Goal: Task Accomplishment & Management: Manage account settings

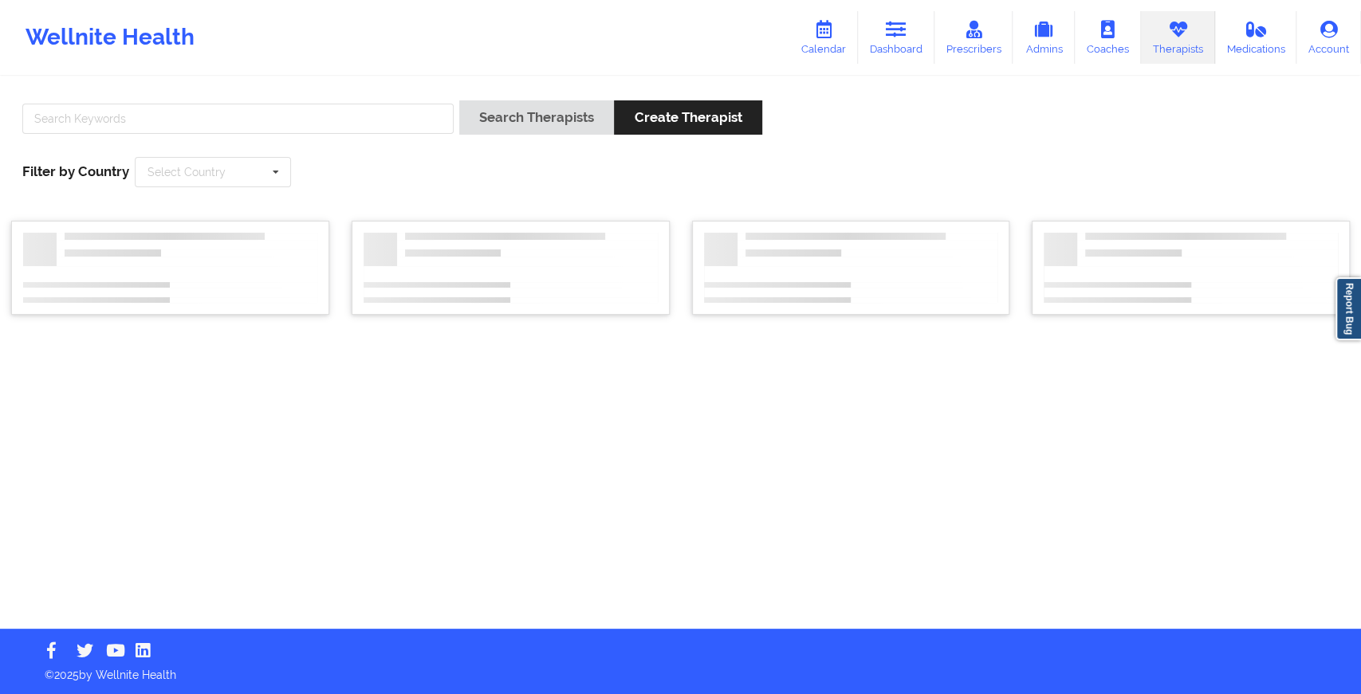
click at [358, 83] on div "Search Therapists Create Therapist Filter by Country Select Country [GEOGRAPHIC…" at bounding box center [680, 353] width 1361 height 551
click at [312, 116] on input "text" at bounding box center [235, 119] width 426 height 30
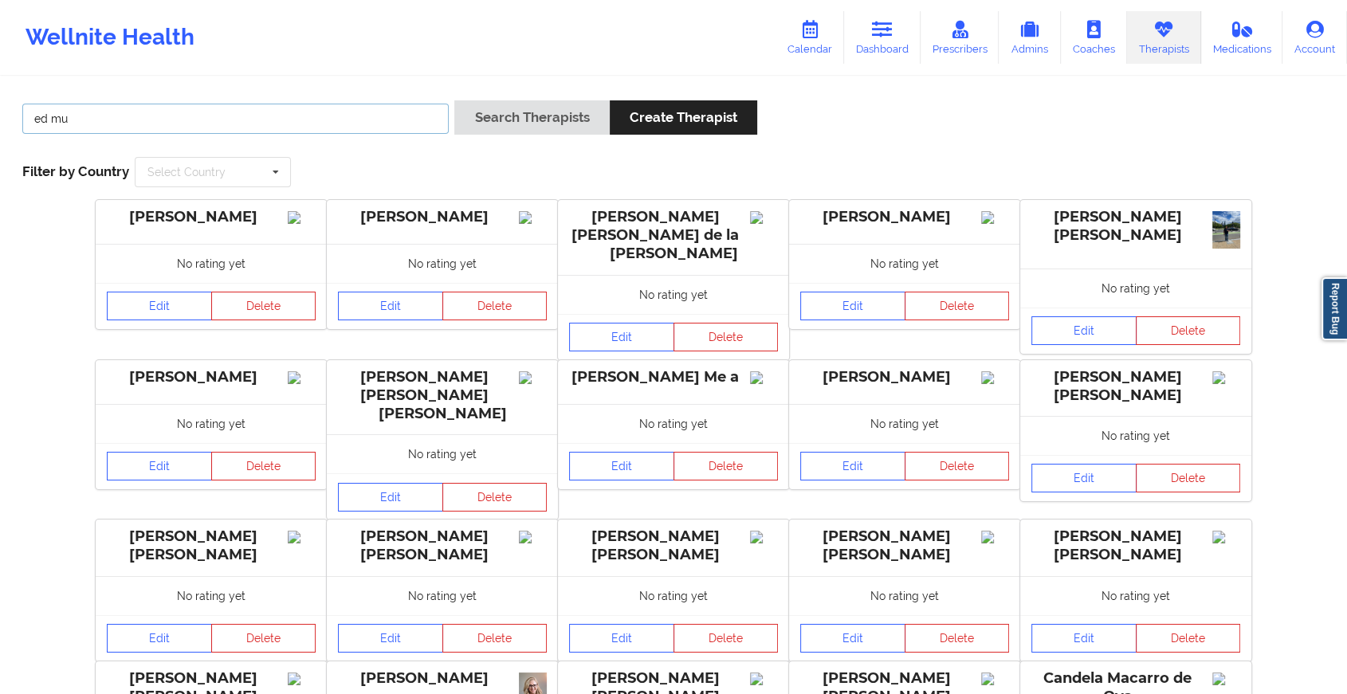
type input "[PERSON_NAME]"
click at [530, 123] on button "Search Therapists" at bounding box center [531, 117] width 155 height 34
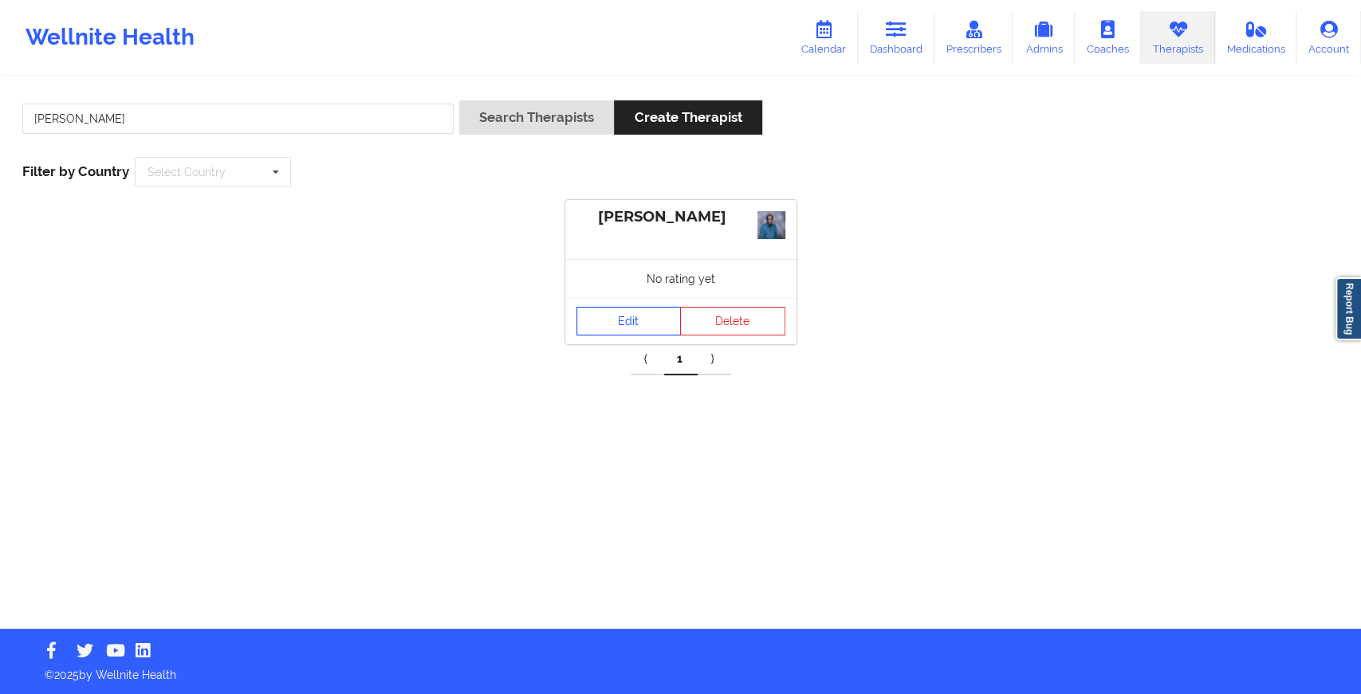
click at [637, 323] on link "Edit" at bounding box center [628, 321] width 105 height 29
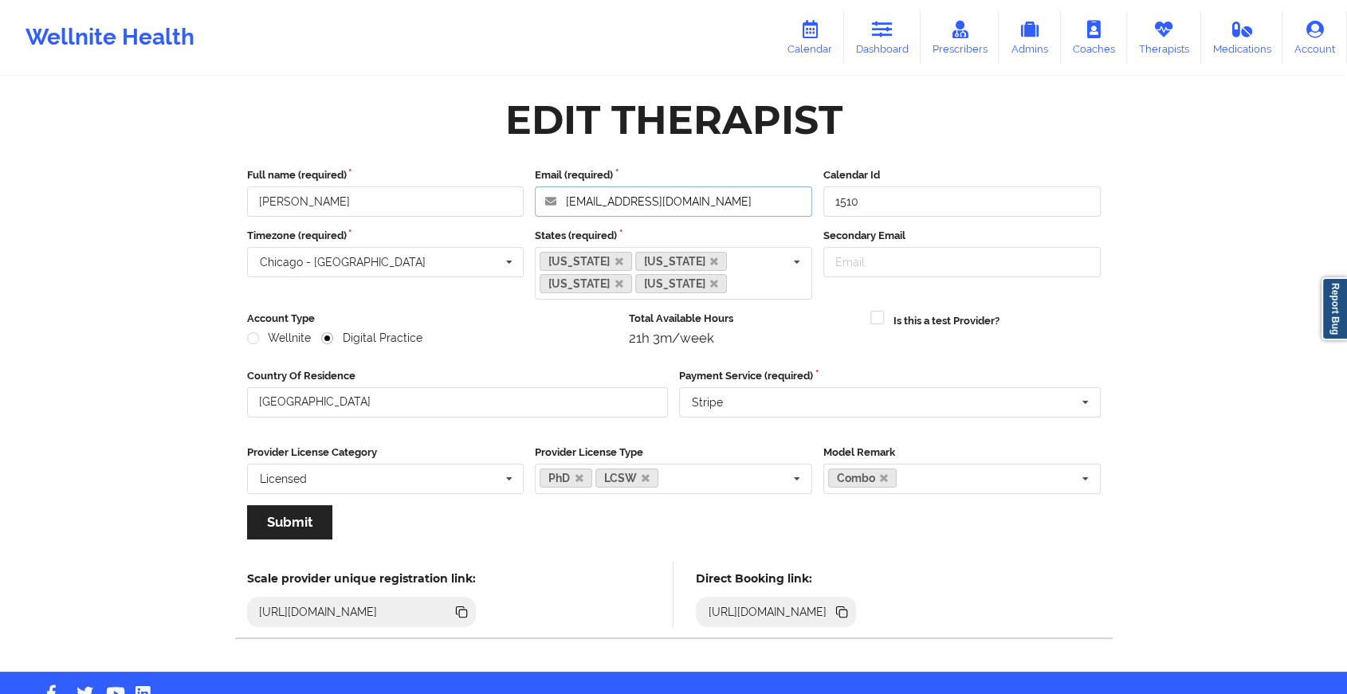
drag, startPoint x: 741, startPoint y: 213, endPoint x: 536, endPoint y: 214, distance: 205.7
click at [536, 214] on input "[EMAIL_ADDRESS][DOMAIN_NAME]" at bounding box center [673, 202] width 277 height 30
click at [876, 43] on link "Dashboard" at bounding box center [882, 37] width 77 height 53
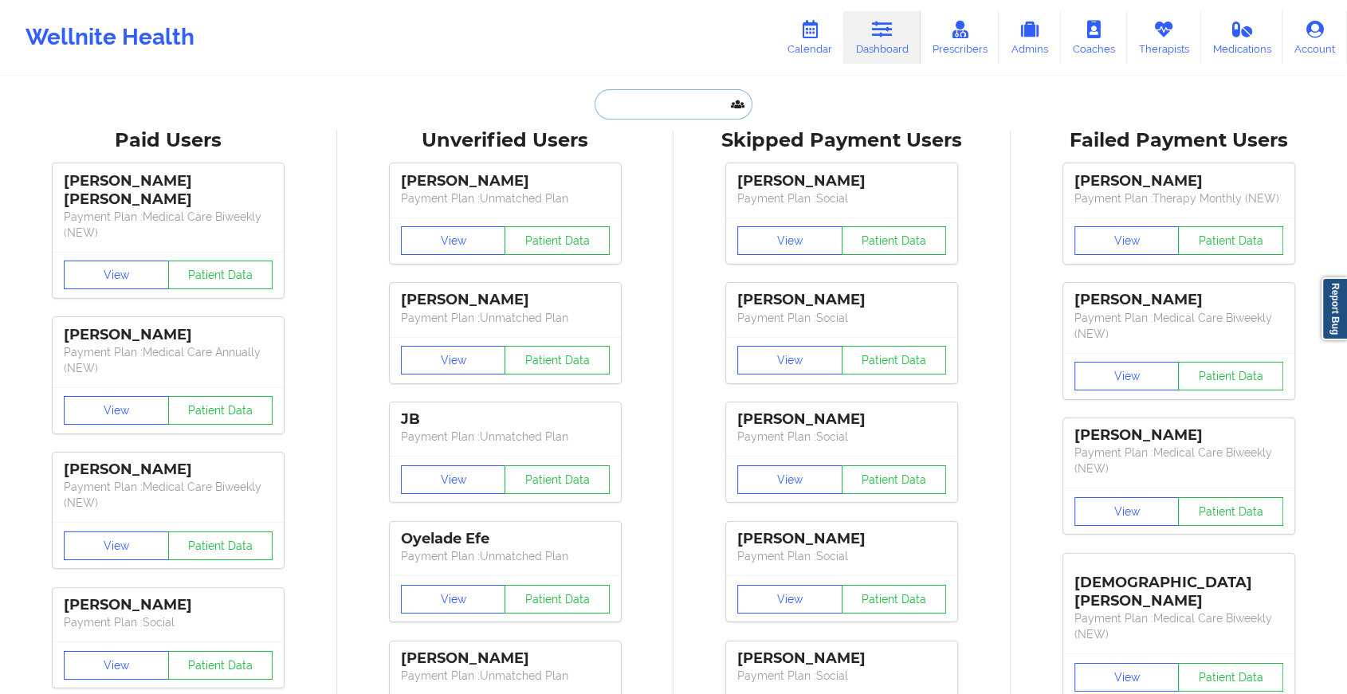
click at [637, 104] on input "text" at bounding box center [674, 104] width 158 height 30
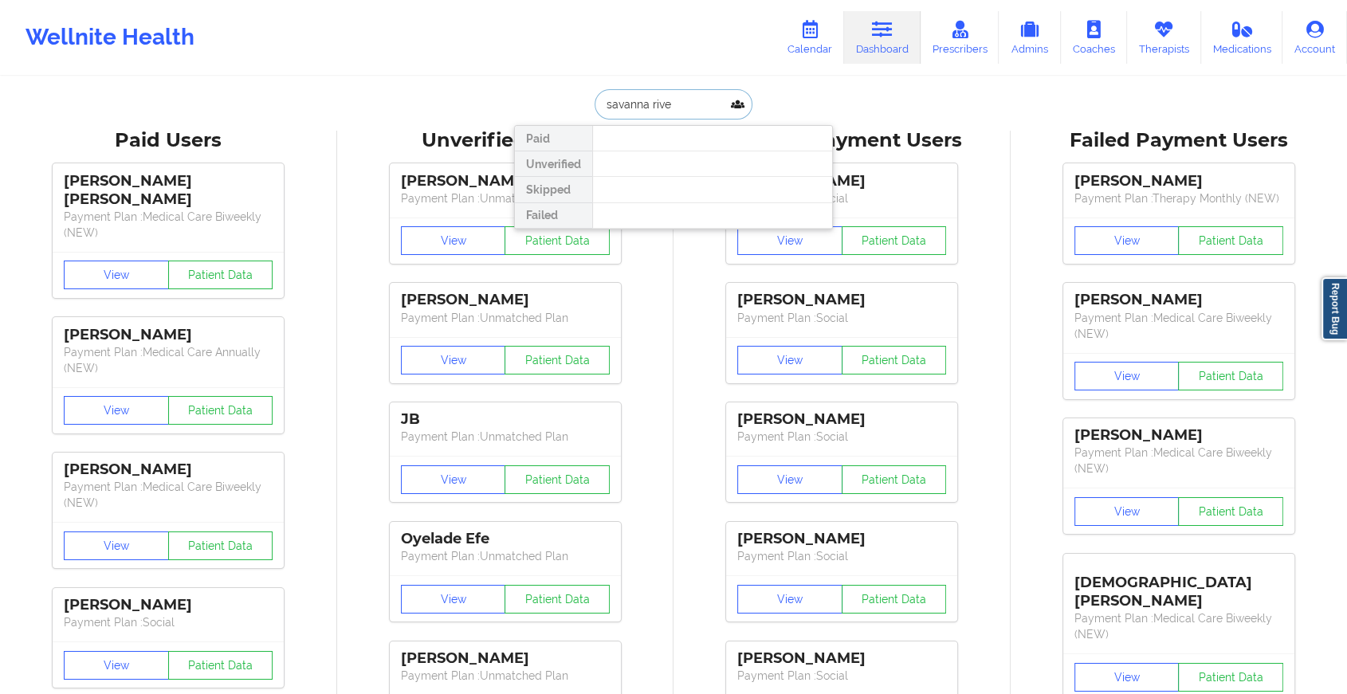
drag, startPoint x: 637, startPoint y: 104, endPoint x: 644, endPoint y: 93, distance: 13.3
click at [644, 93] on input "savanna rive" at bounding box center [674, 104] width 158 height 30
type input "savannah rive"
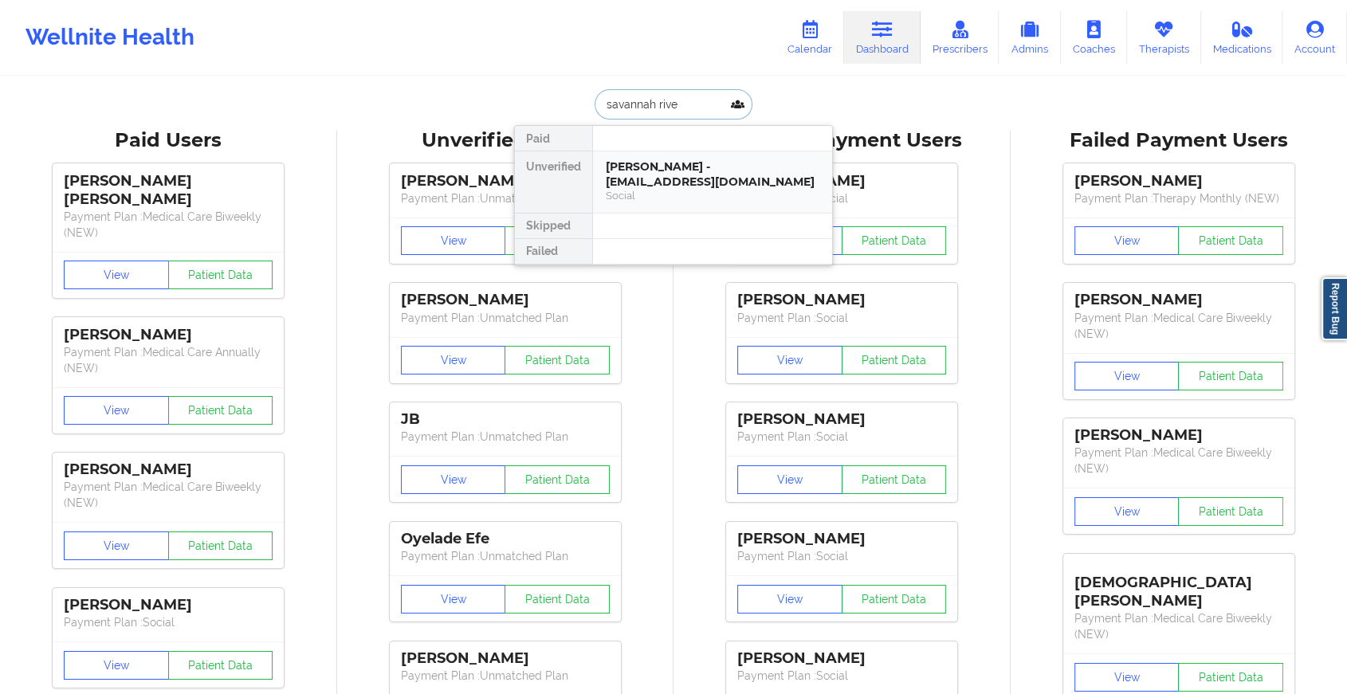
click at [689, 169] on div "[PERSON_NAME] - [EMAIL_ADDRESS][DOMAIN_NAME]" at bounding box center [713, 173] width 214 height 29
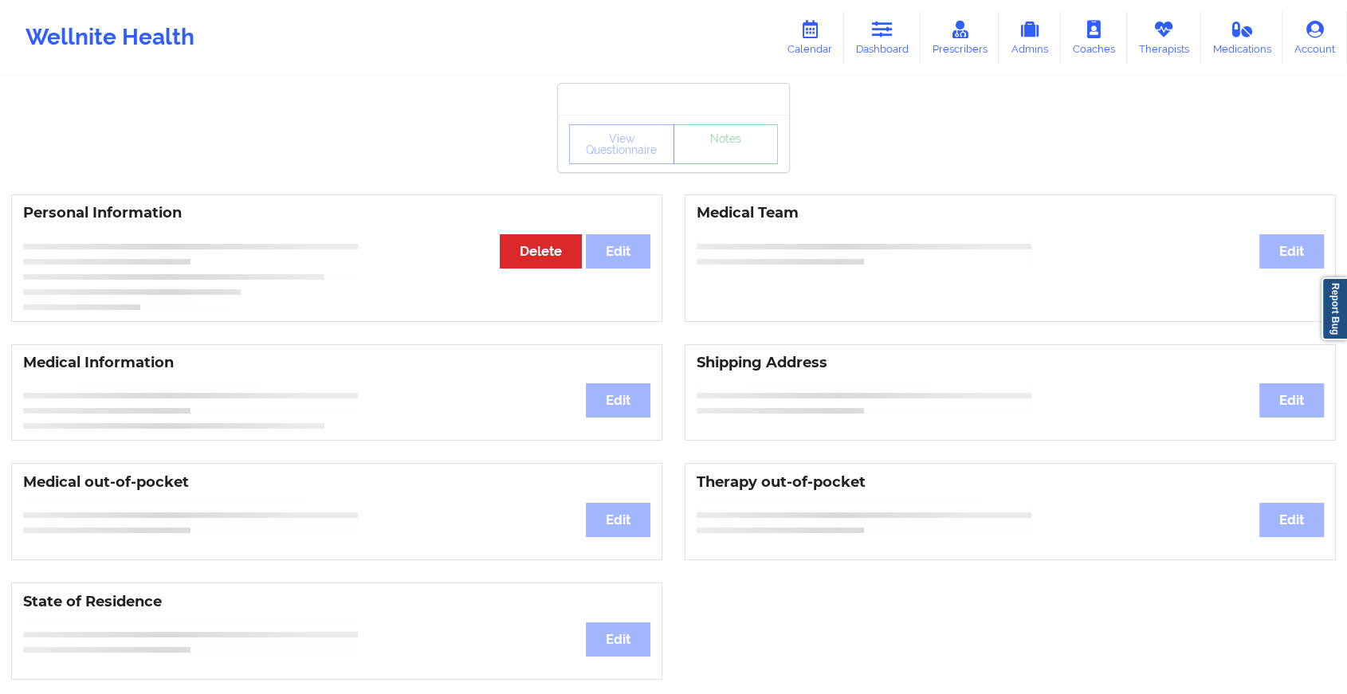
click at [723, 164] on link "Notes" at bounding box center [726, 144] width 105 height 40
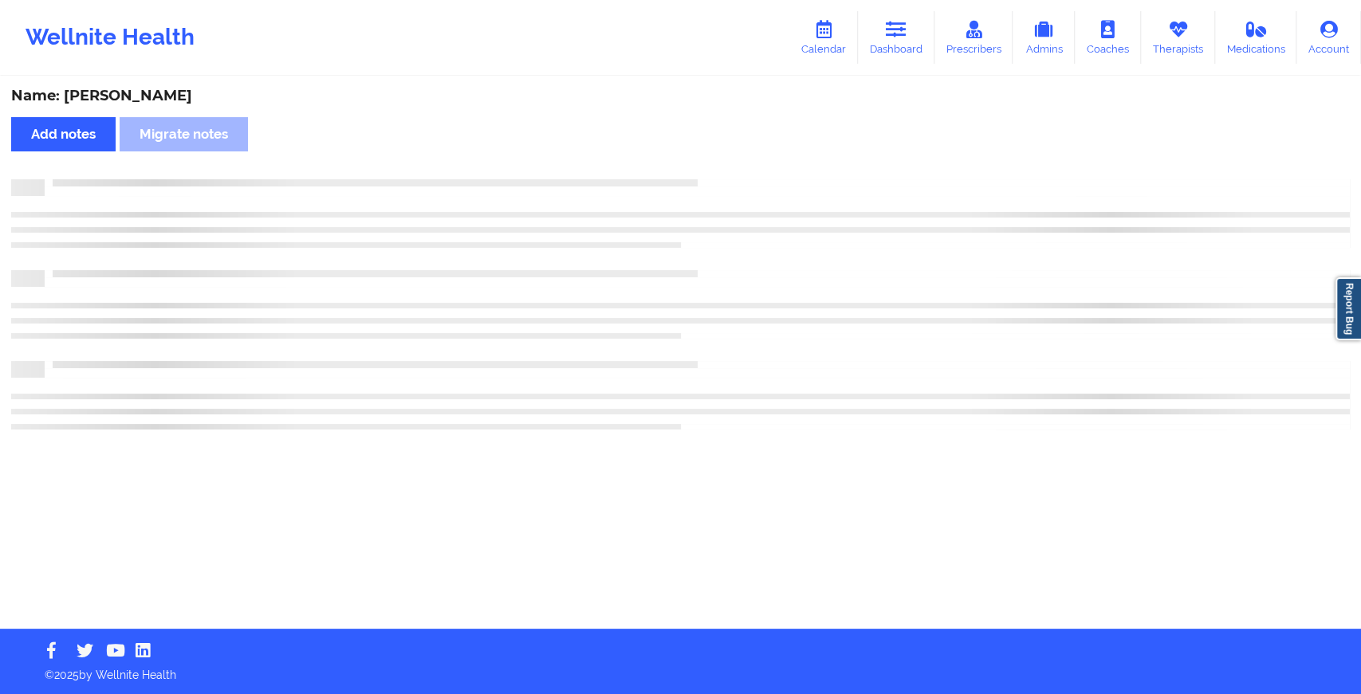
click at [723, 167] on div "Name: [PERSON_NAME] Add notes Migrate notes" at bounding box center [680, 353] width 1361 height 551
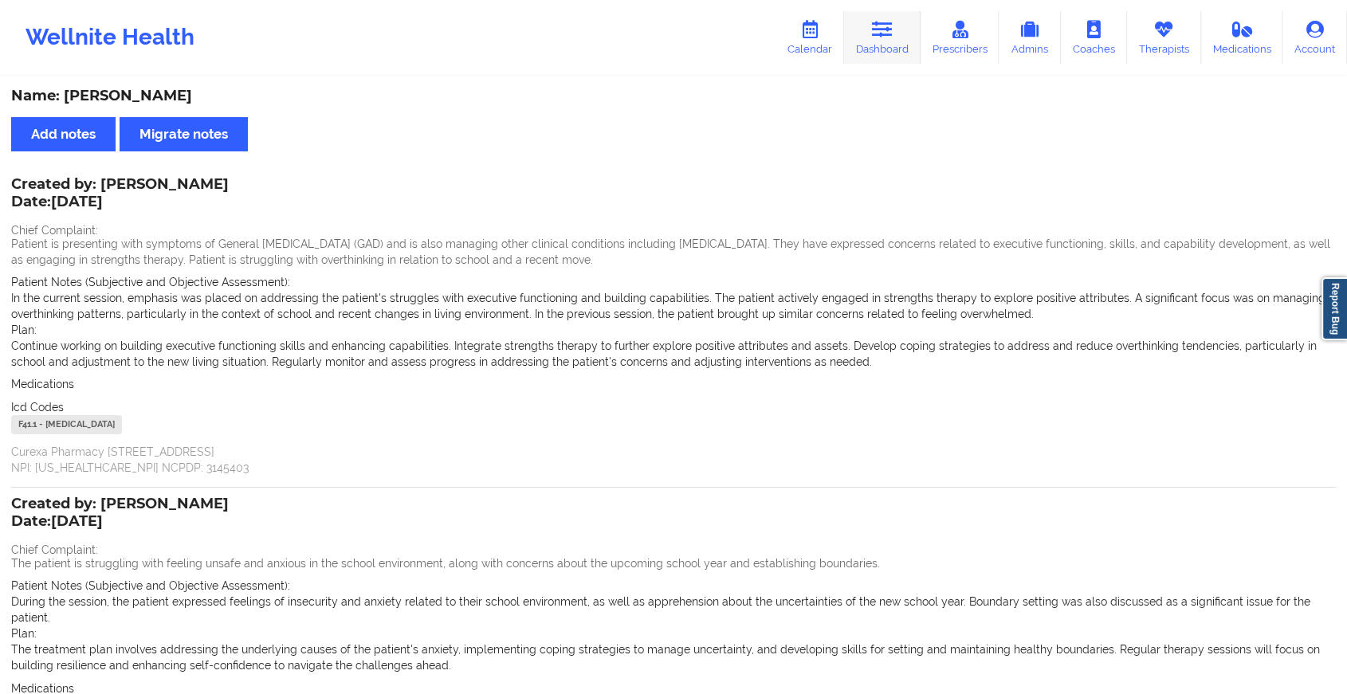
click at [880, 26] on icon at bounding box center [882, 30] width 21 height 18
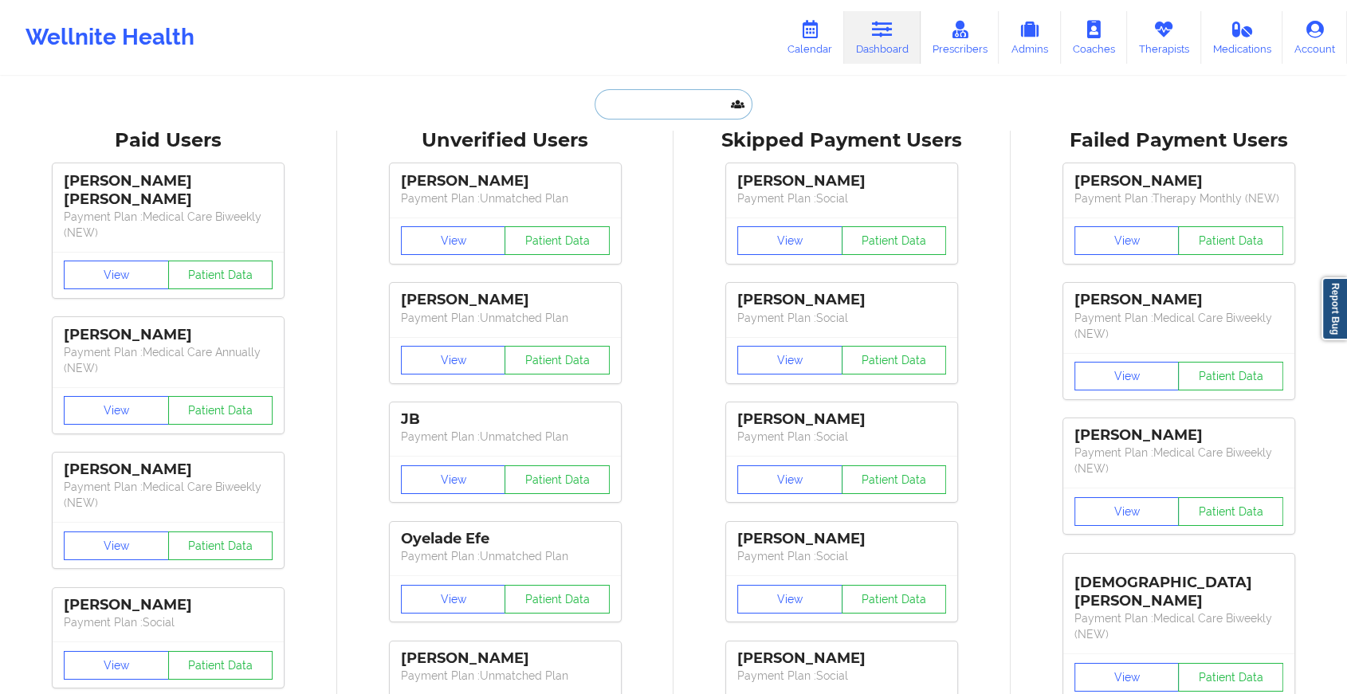
click at [664, 102] on input "text" at bounding box center [674, 104] width 158 height 30
paste input "Hi [PERSON_NAME]. Trust you are doing great. Kindly confirm if you met with [PE…"
type input "Hi [PERSON_NAME]. Trust you are doing great. Kindly confirm if you met with [PE…"
type input "v"
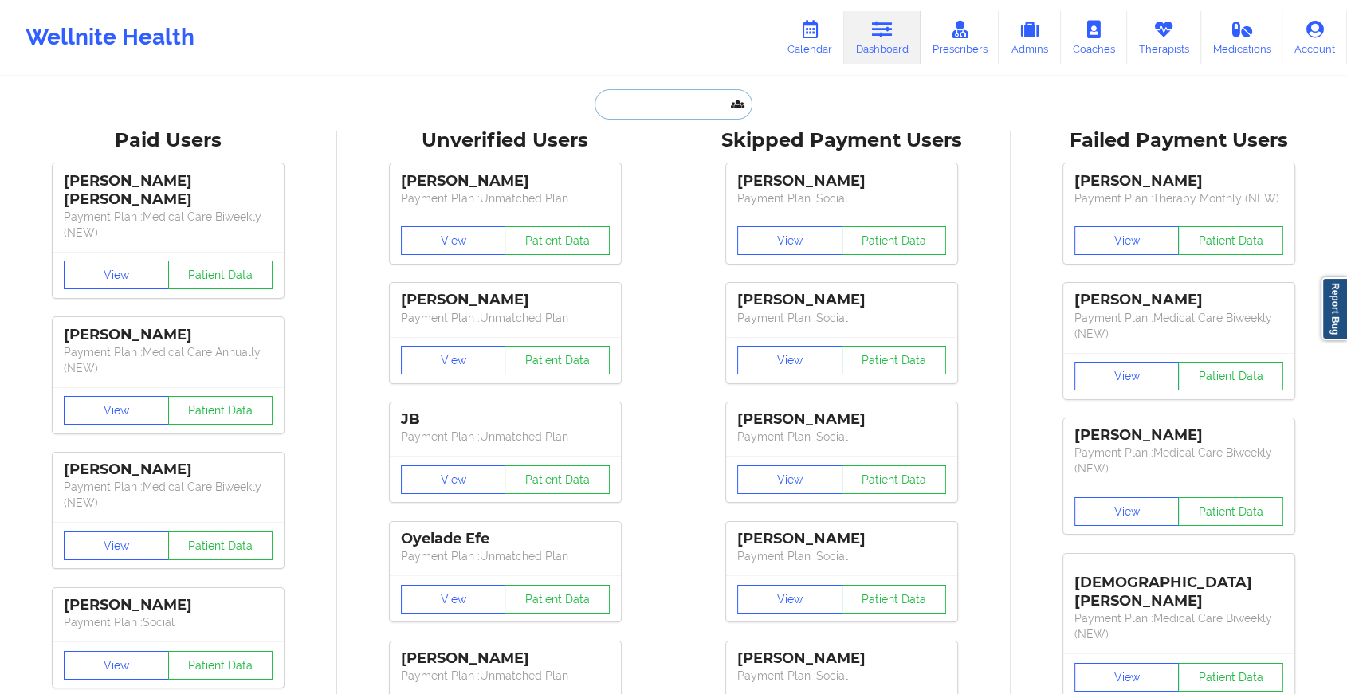
type input "q"
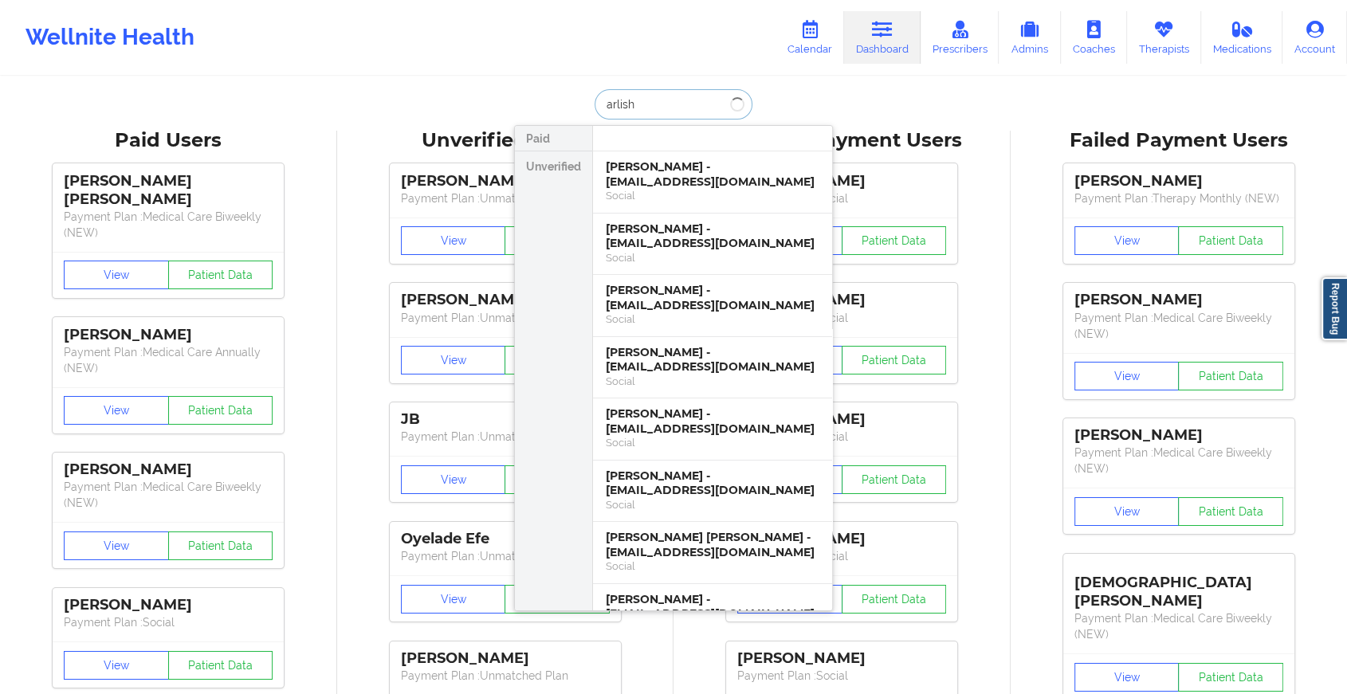
type input "[PERSON_NAME]"
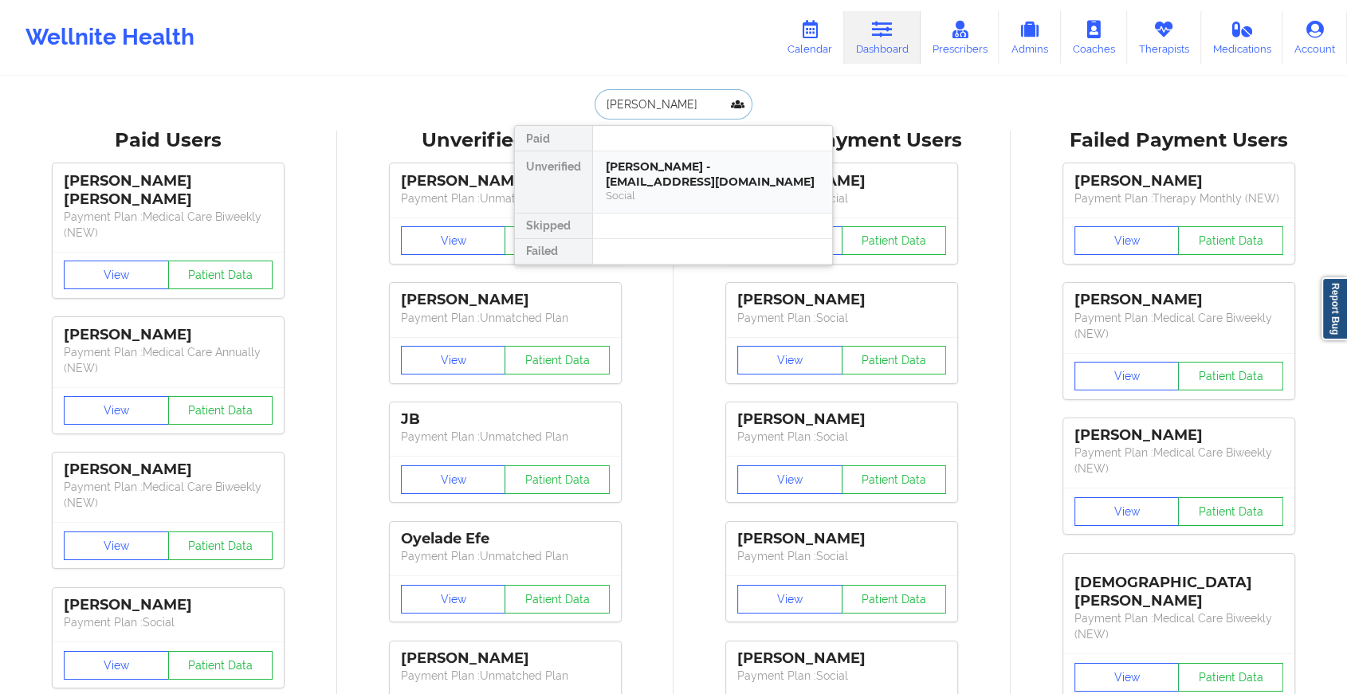
click at [692, 170] on div "[PERSON_NAME] - [EMAIL_ADDRESS][DOMAIN_NAME]" at bounding box center [713, 173] width 214 height 29
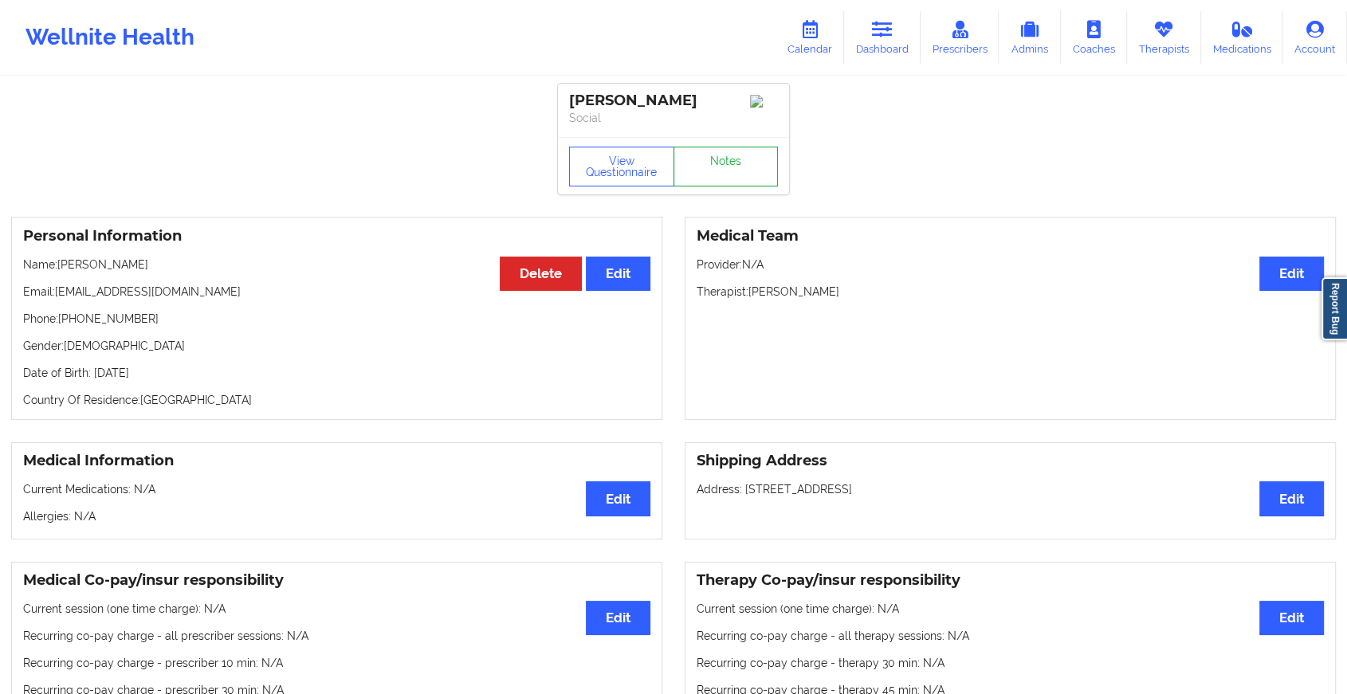
click at [725, 174] on link "Notes" at bounding box center [726, 167] width 105 height 40
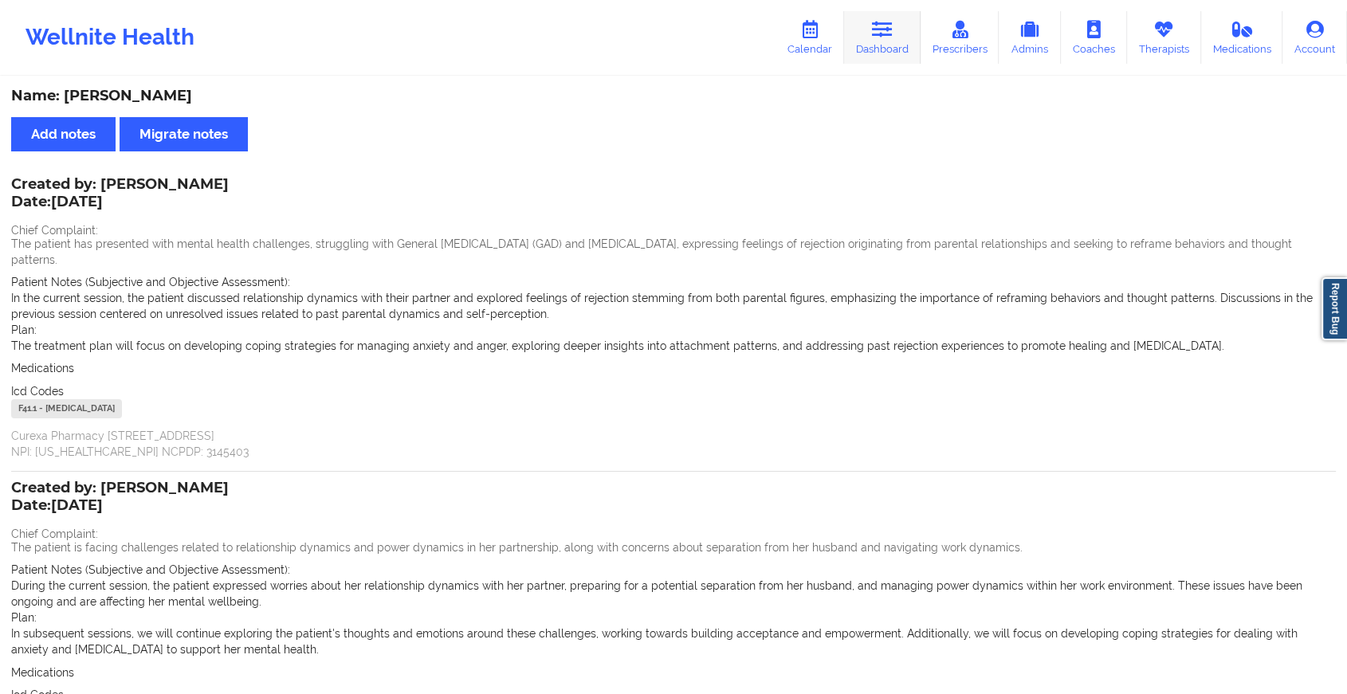
click at [873, 19] on link "Dashboard" at bounding box center [882, 37] width 77 height 53
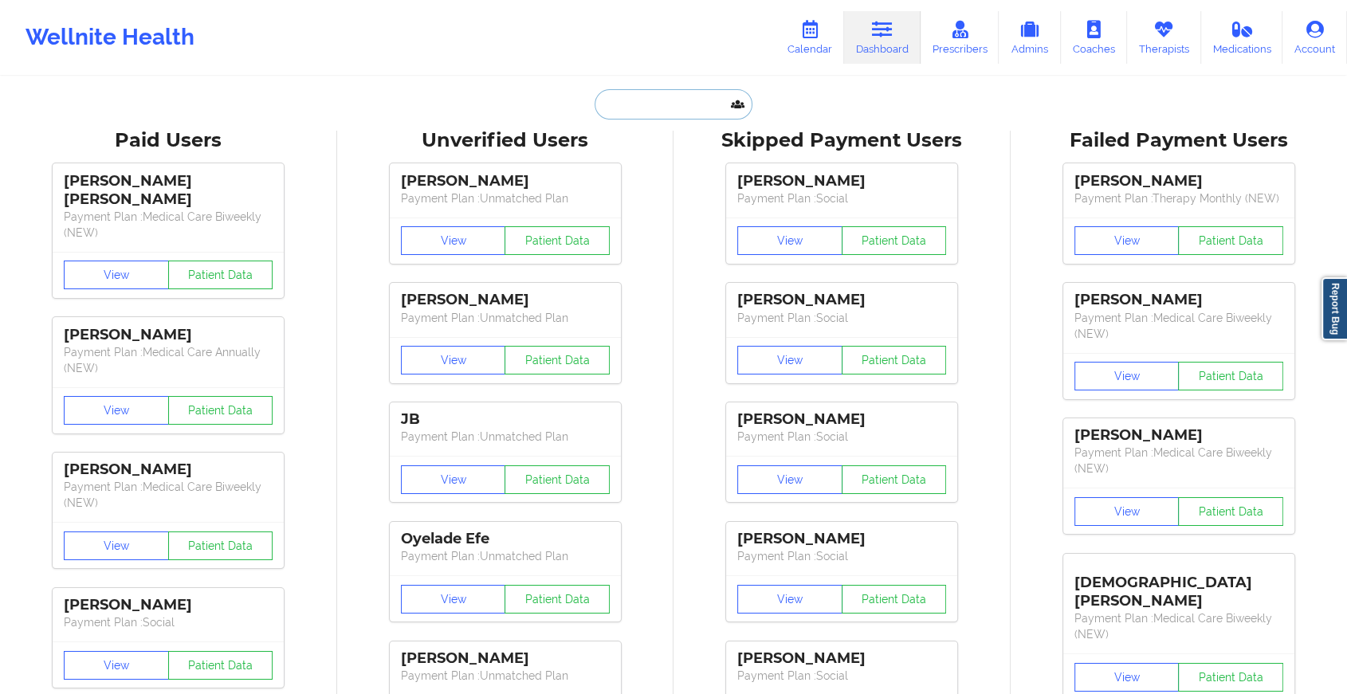
click at [686, 92] on input "text" at bounding box center [674, 104] width 158 height 30
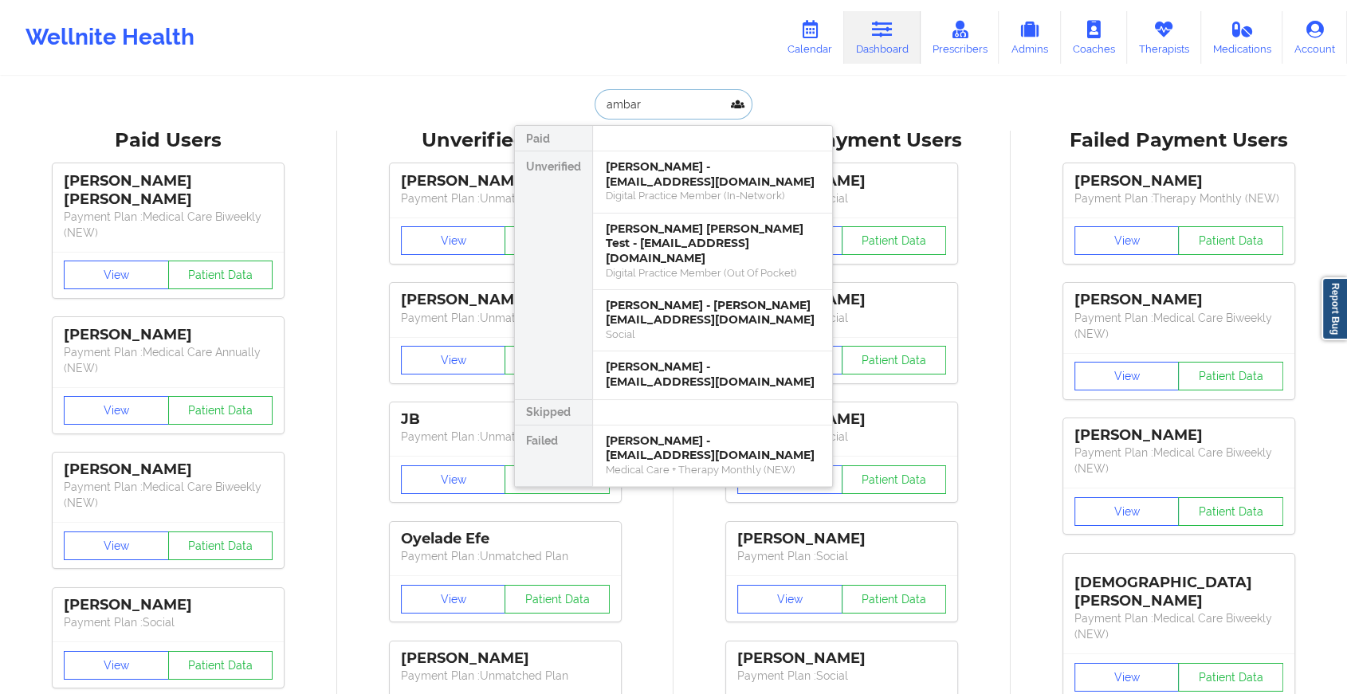
type input "ambar"
drag, startPoint x: 698, startPoint y: 88, endPoint x: 591, endPoint y: 96, distance: 107.1
click at [595, 96] on div "ambar" at bounding box center [674, 104] width 158 height 30
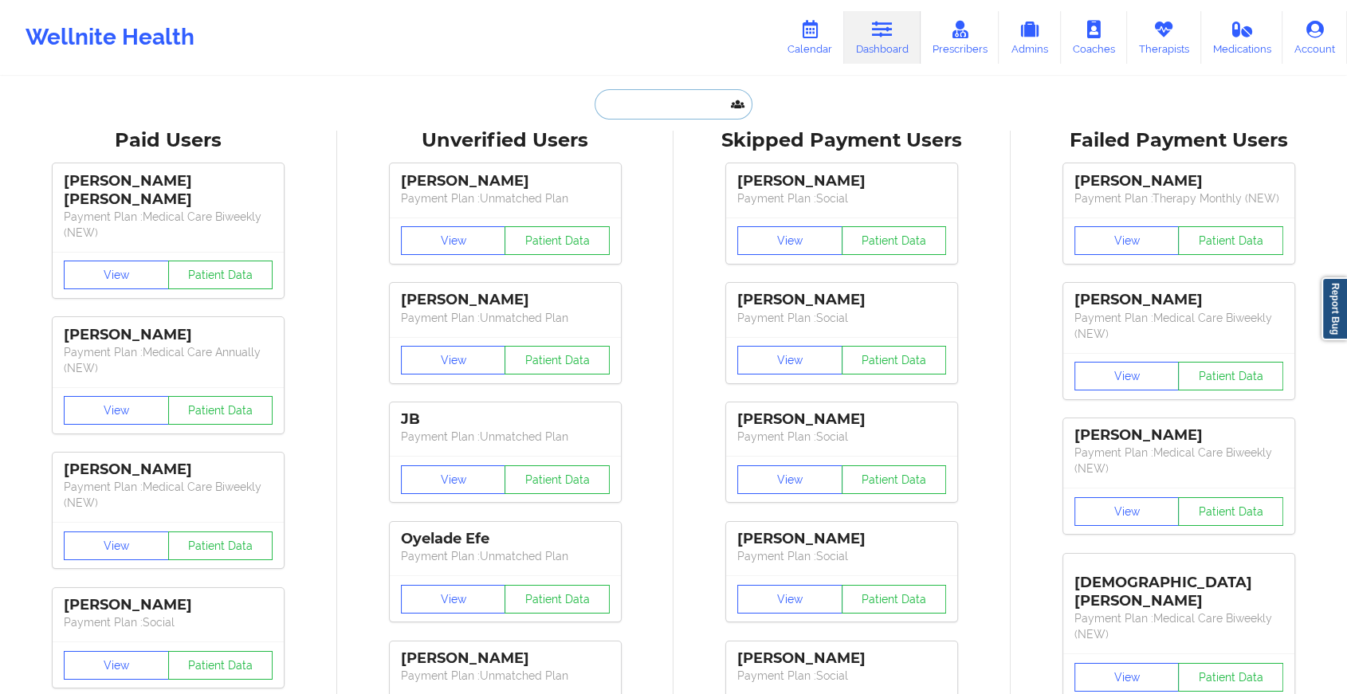
paste input "[EMAIL_ADDRESS][PERSON_NAME][DOMAIN_NAME]"
type input "[EMAIL_ADDRESS][PERSON_NAME][DOMAIN_NAME]"
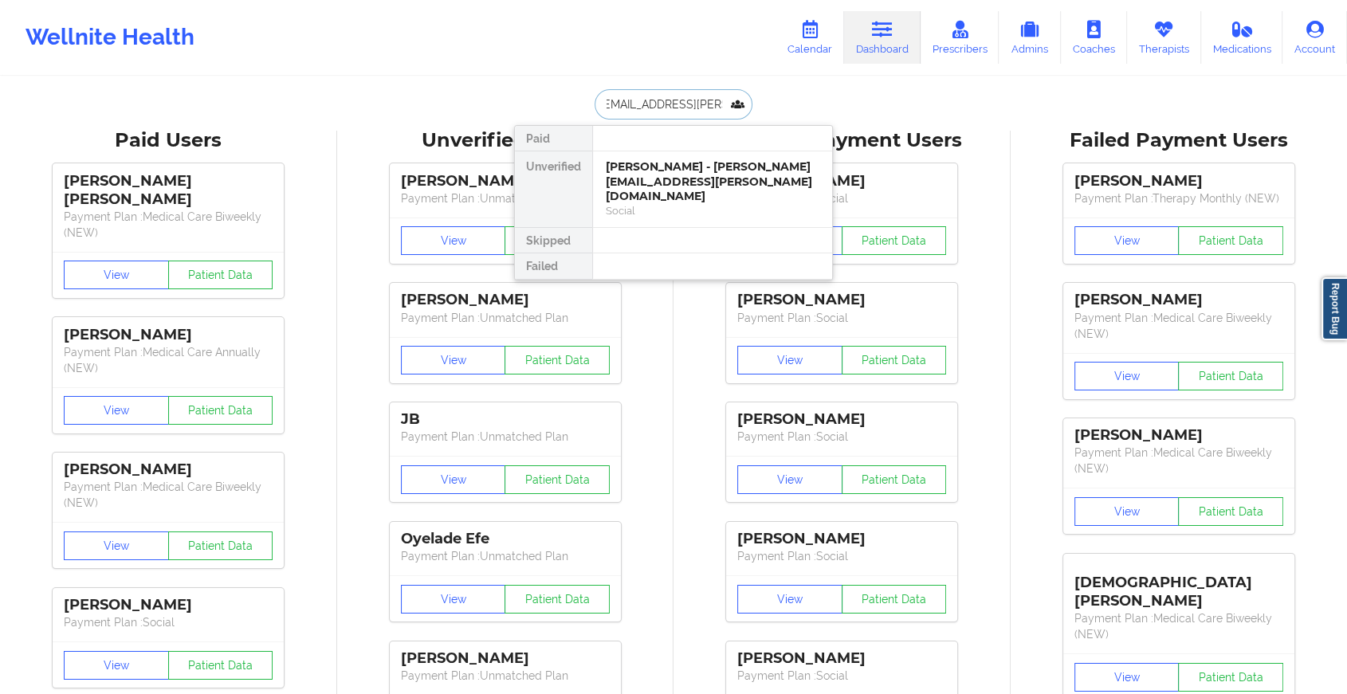
click at [670, 204] on div "Social" at bounding box center [713, 211] width 214 height 14
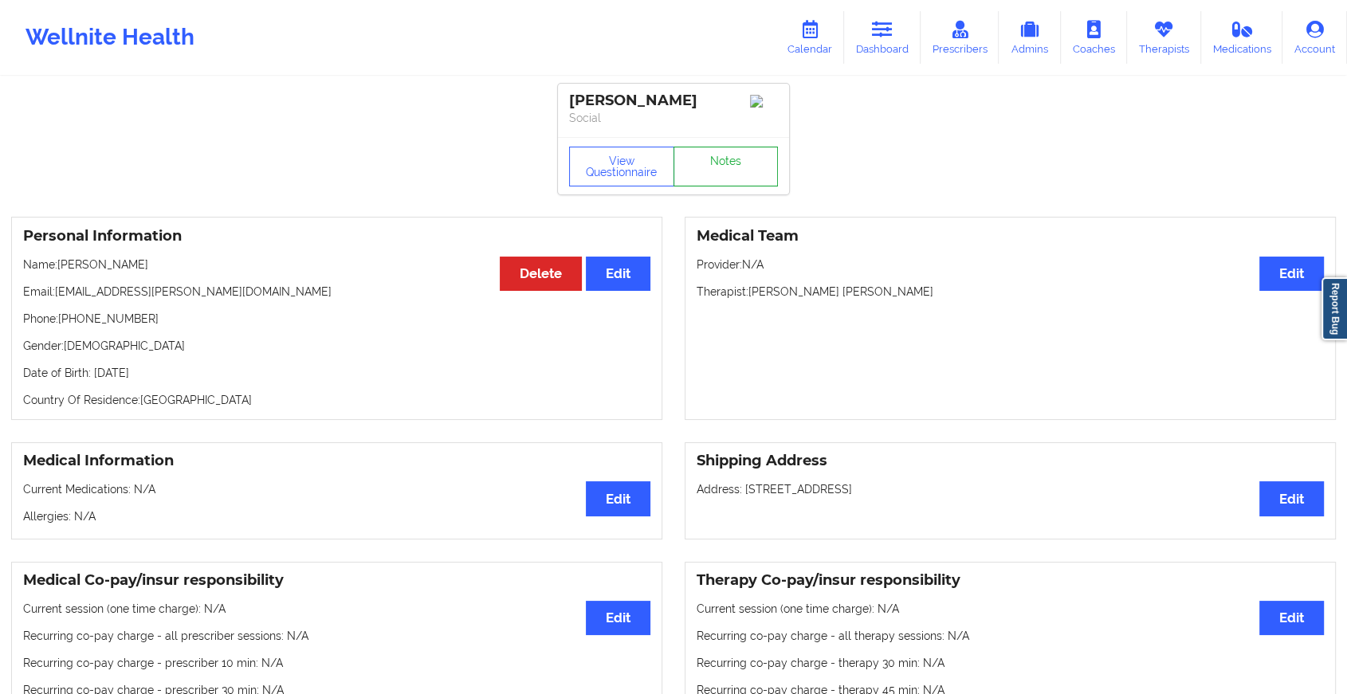
click at [725, 167] on link "Notes" at bounding box center [726, 167] width 105 height 40
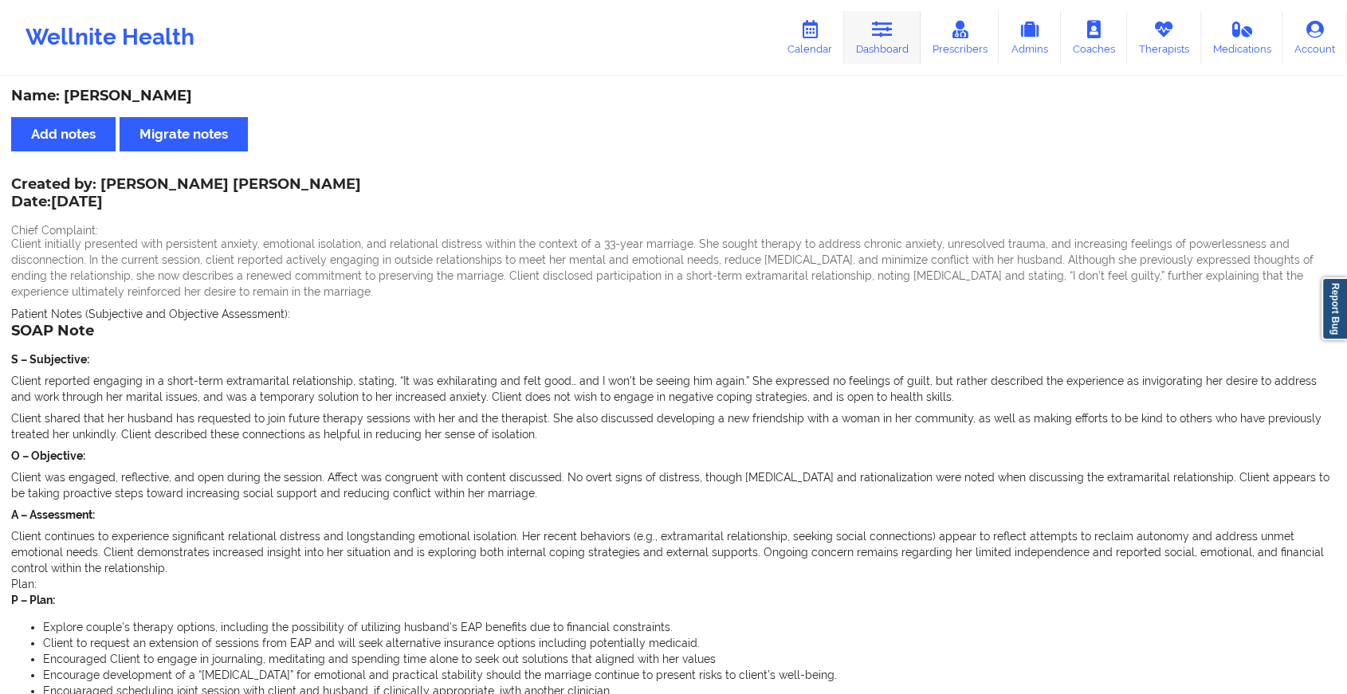
click at [906, 35] on link "Dashboard" at bounding box center [882, 37] width 77 height 53
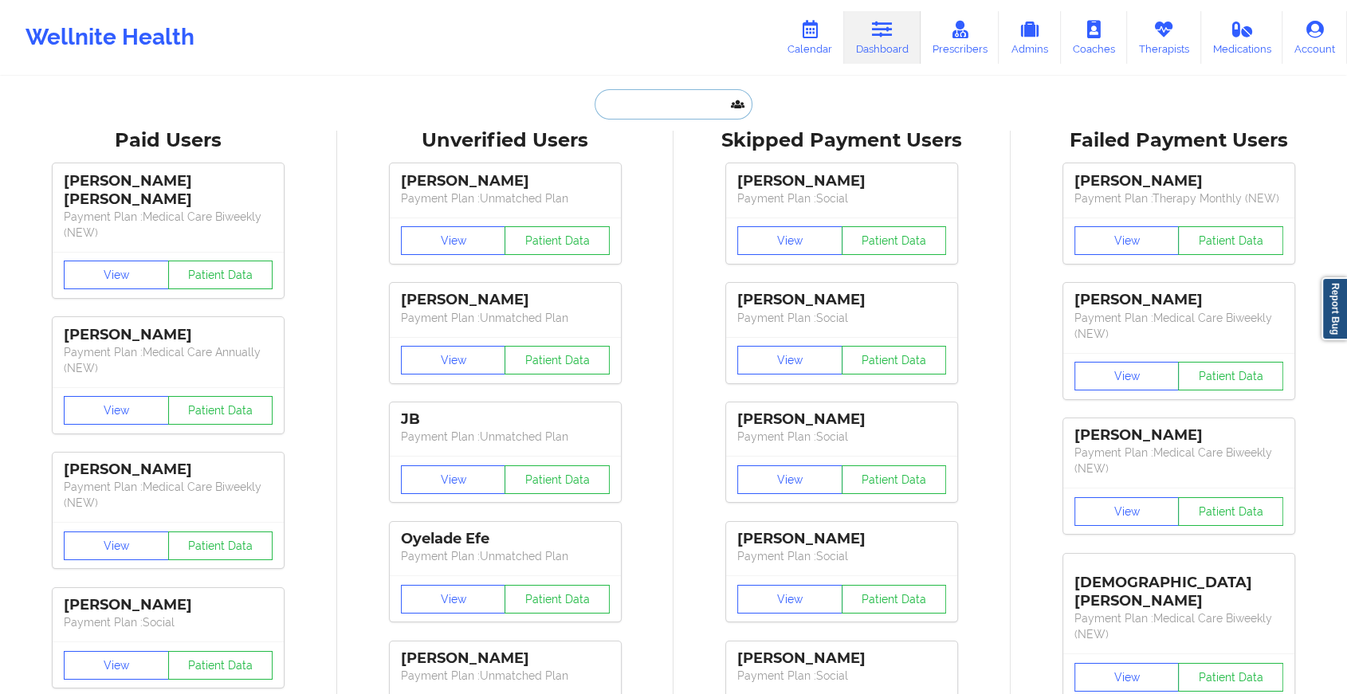
click at [663, 96] on input "text" at bounding box center [674, 104] width 158 height 30
paste input "[EMAIL_ADDRESS][DOMAIN_NAME]"
type input "[EMAIL_ADDRESS][DOMAIN_NAME]"
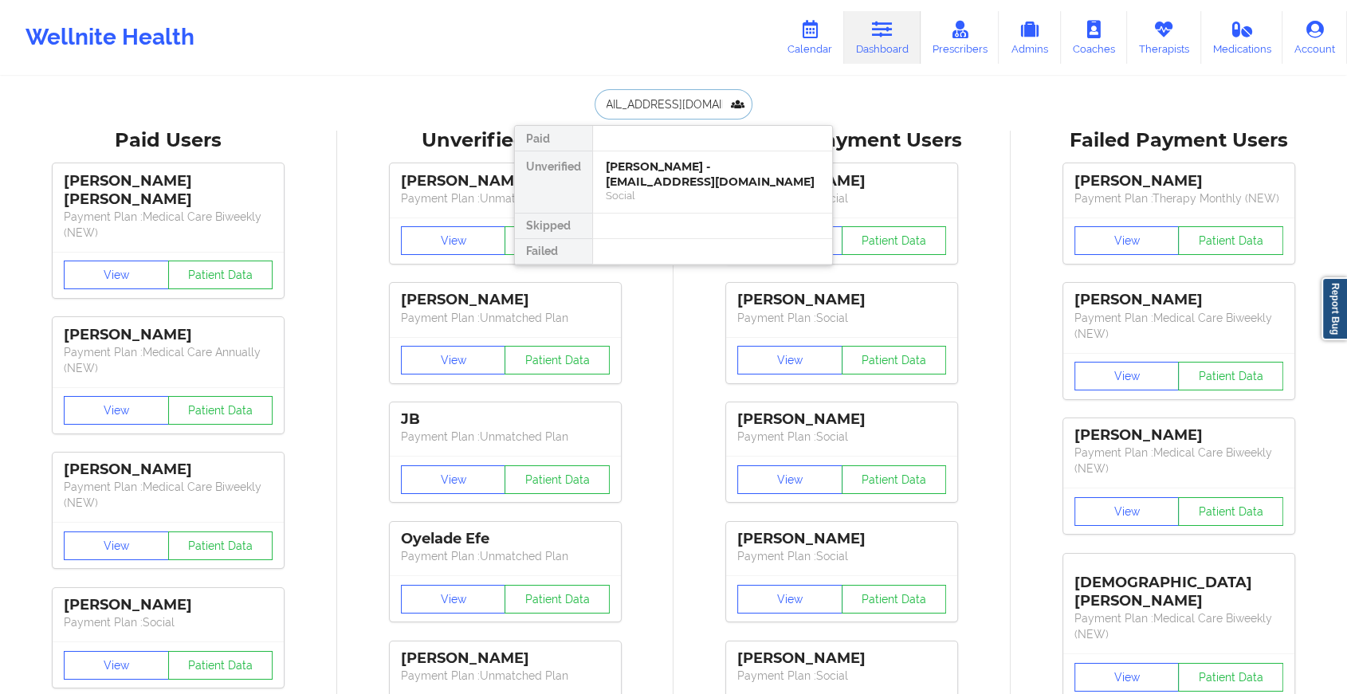
click at [670, 169] on div "[PERSON_NAME] - [EMAIL_ADDRESS][DOMAIN_NAME]" at bounding box center [713, 173] width 214 height 29
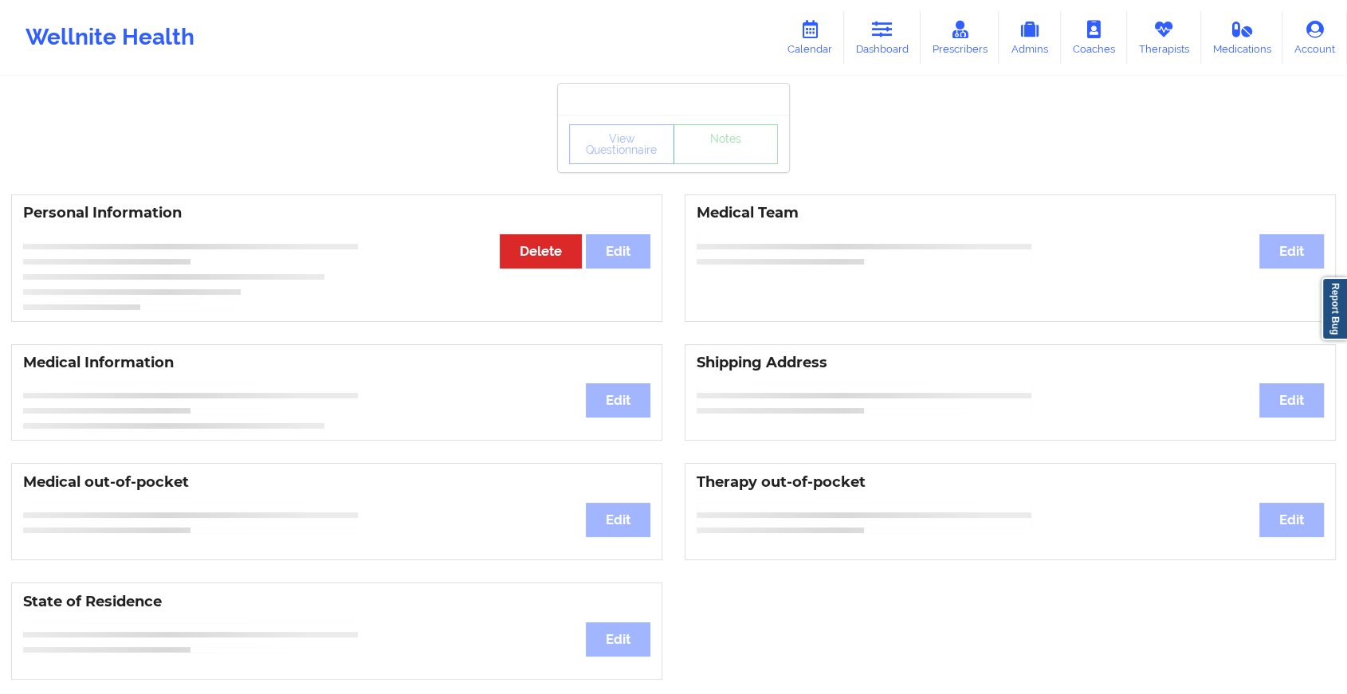
click at [695, 171] on div "View Questionnaire Notes" at bounding box center [673, 143] width 231 height 57
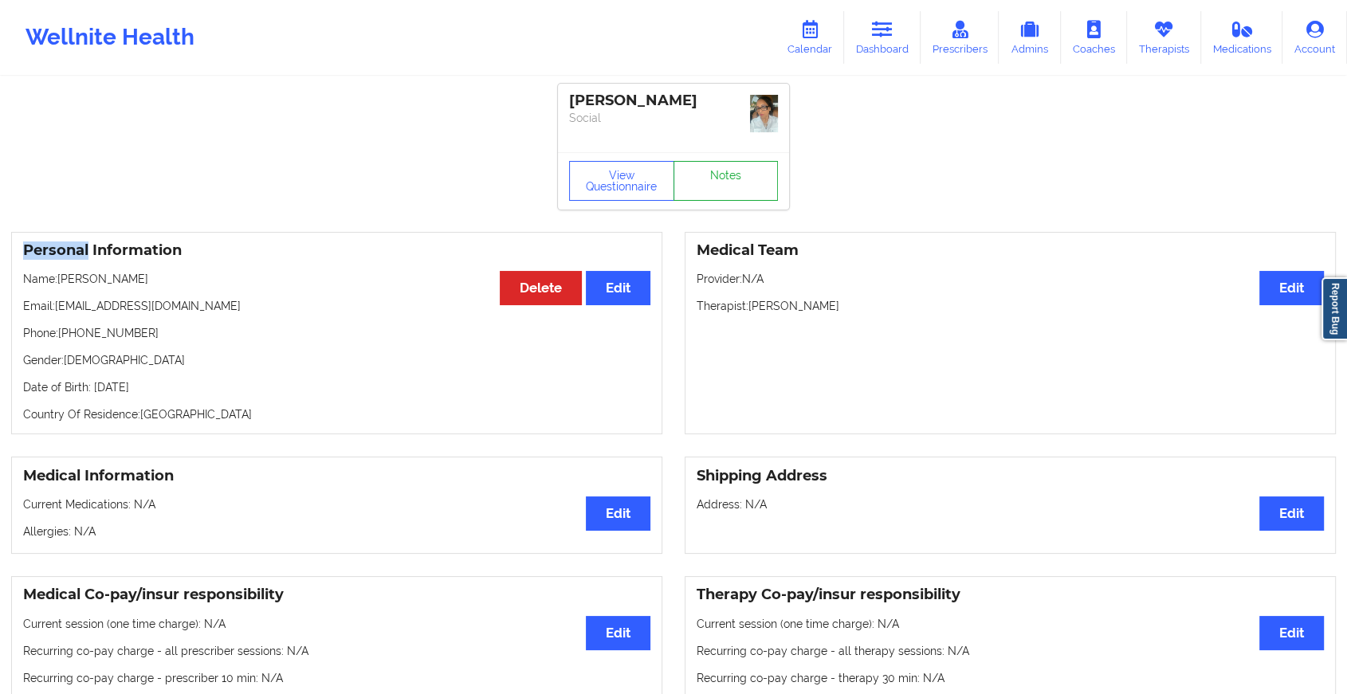
click at [695, 171] on div "View Questionnaire Notes" at bounding box center [673, 180] width 231 height 57
click at [695, 171] on link "Notes" at bounding box center [726, 181] width 105 height 40
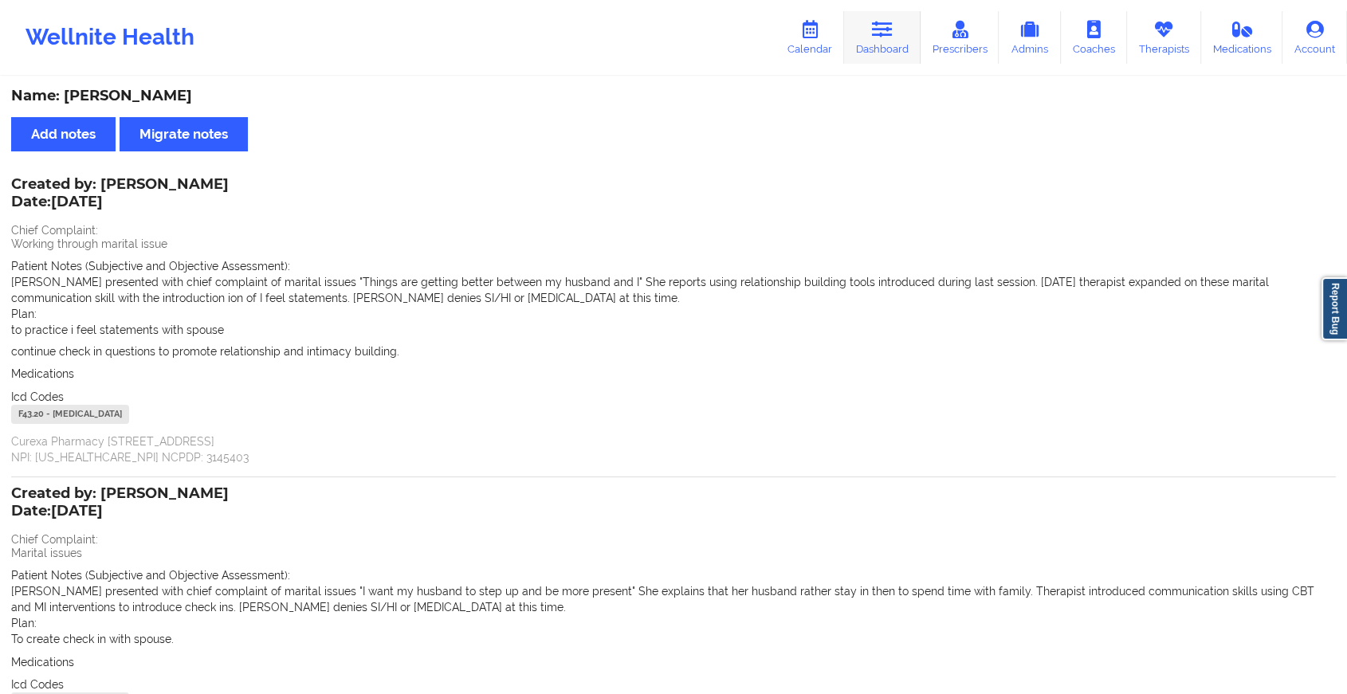
click at [886, 47] on link "Dashboard" at bounding box center [882, 37] width 77 height 53
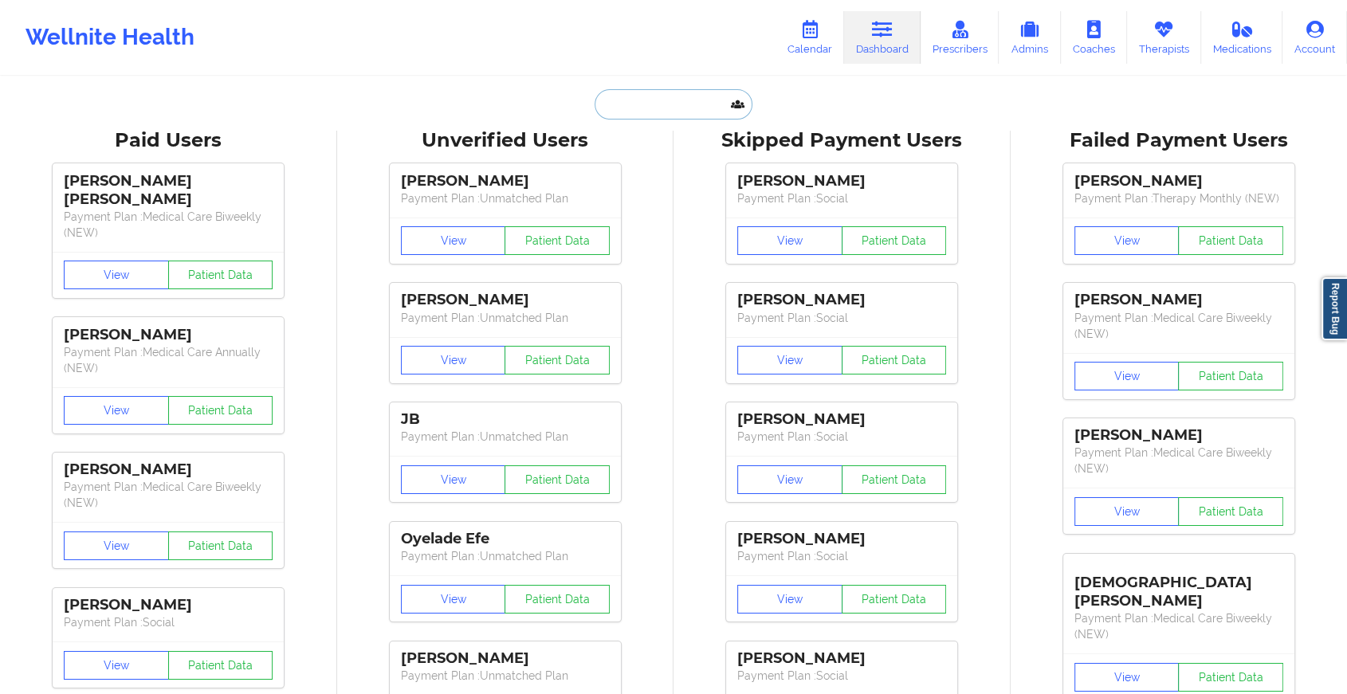
click at [638, 108] on input "text" at bounding box center [674, 104] width 158 height 30
paste input "[EMAIL_ADDRESS][DOMAIN_NAME]"
type input "[EMAIL_ADDRESS][DOMAIN_NAME]"
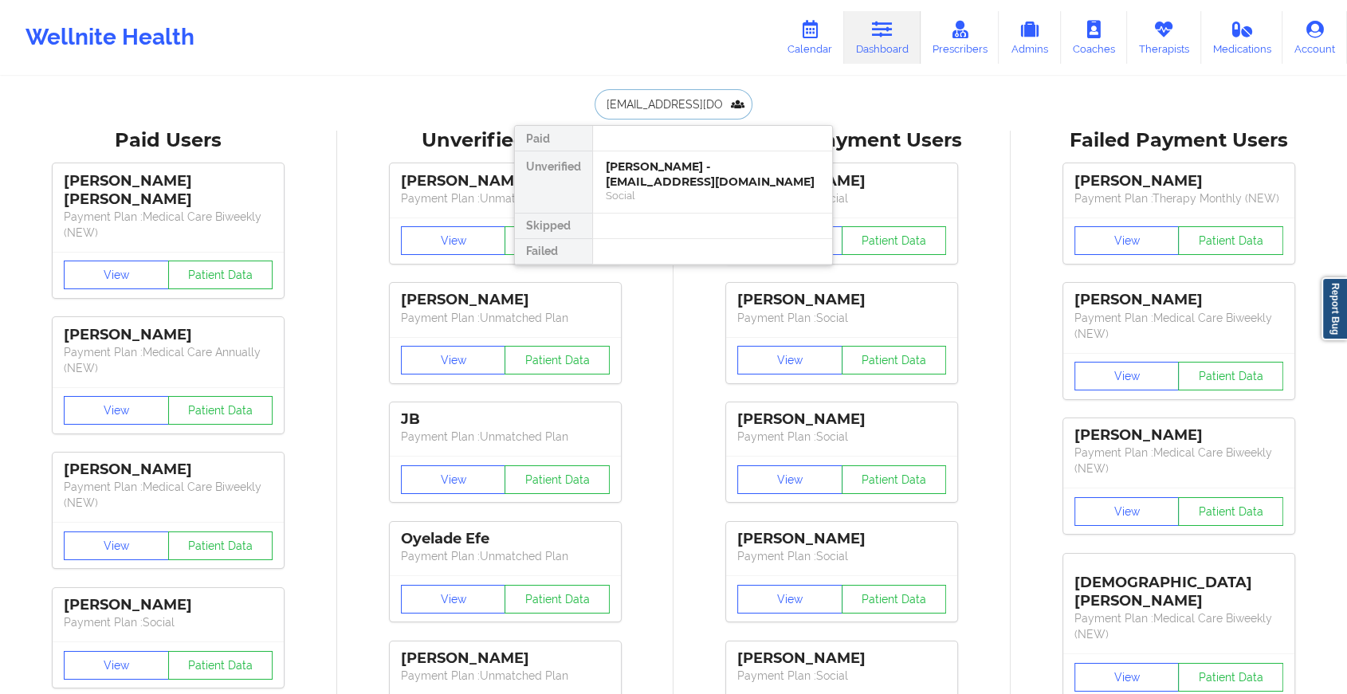
click at [658, 189] on div "Social" at bounding box center [713, 196] width 214 height 14
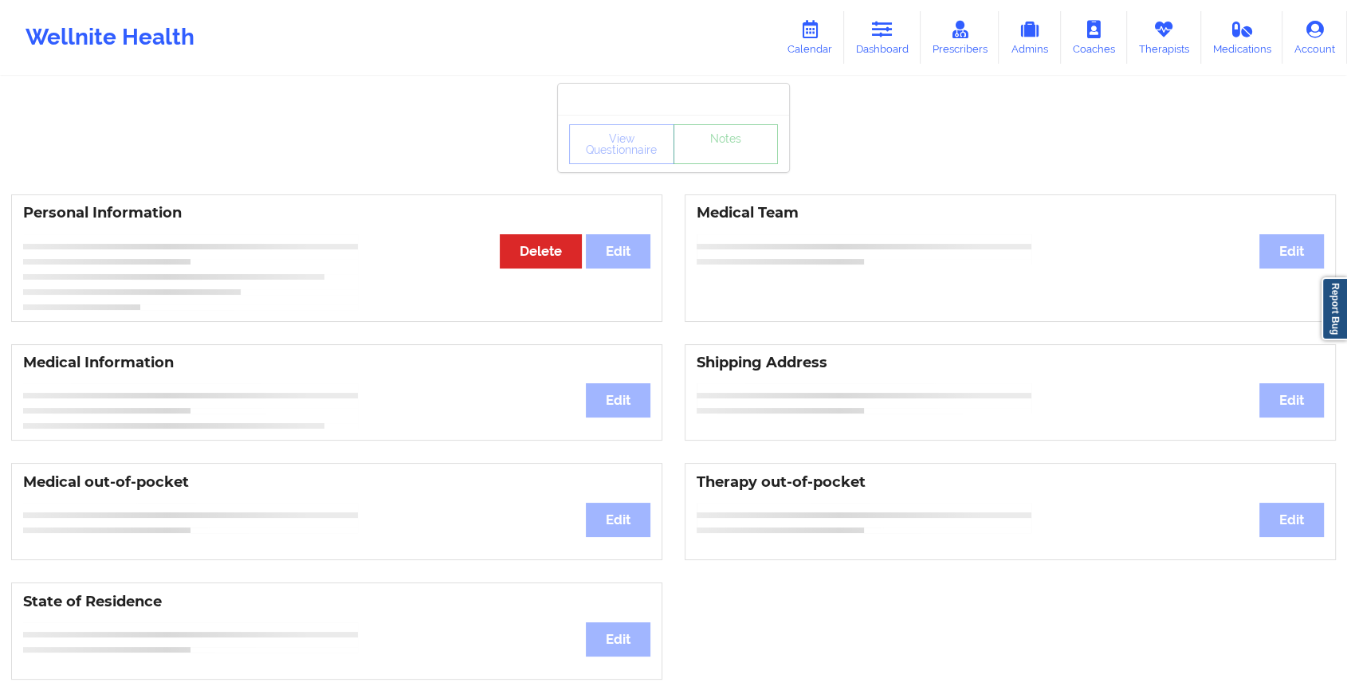
click at [709, 161] on link "Notes" at bounding box center [726, 144] width 105 height 40
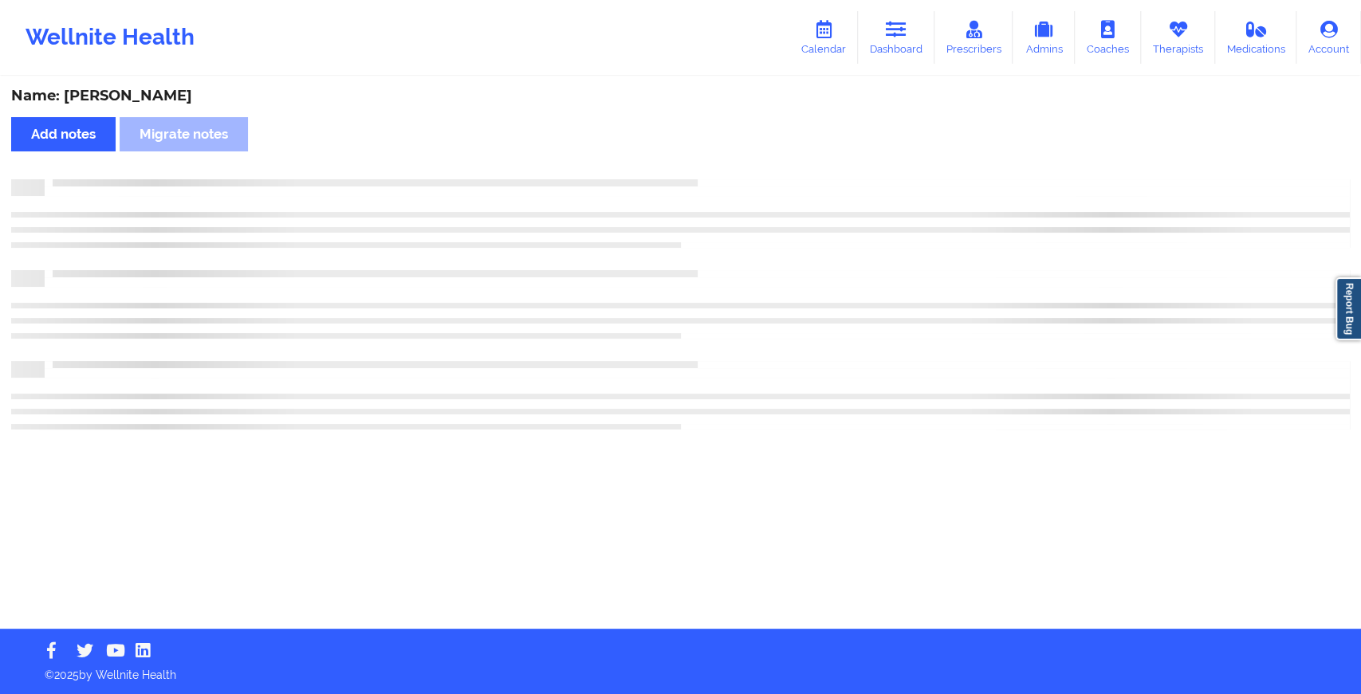
click at [709, 161] on div "Name: [PERSON_NAME] Add notes Migrate notes" at bounding box center [680, 353] width 1361 height 551
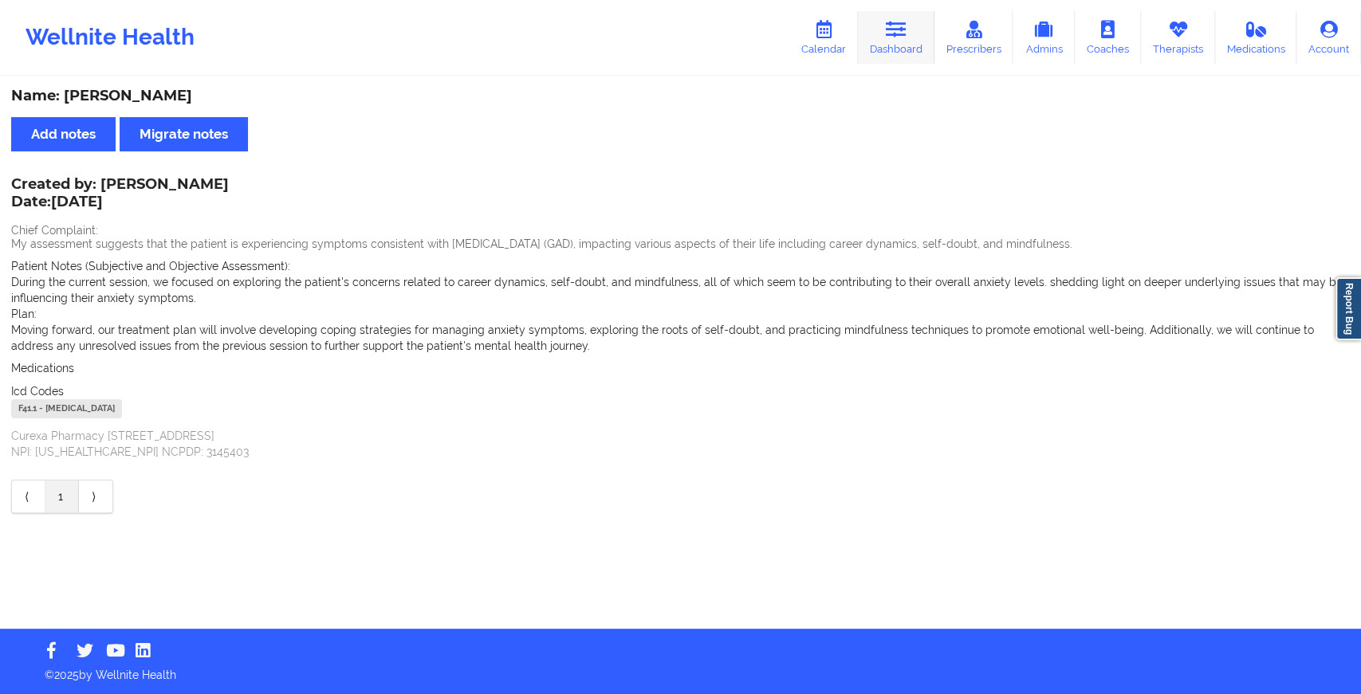
click at [899, 35] on icon at bounding box center [896, 30] width 21 height 18
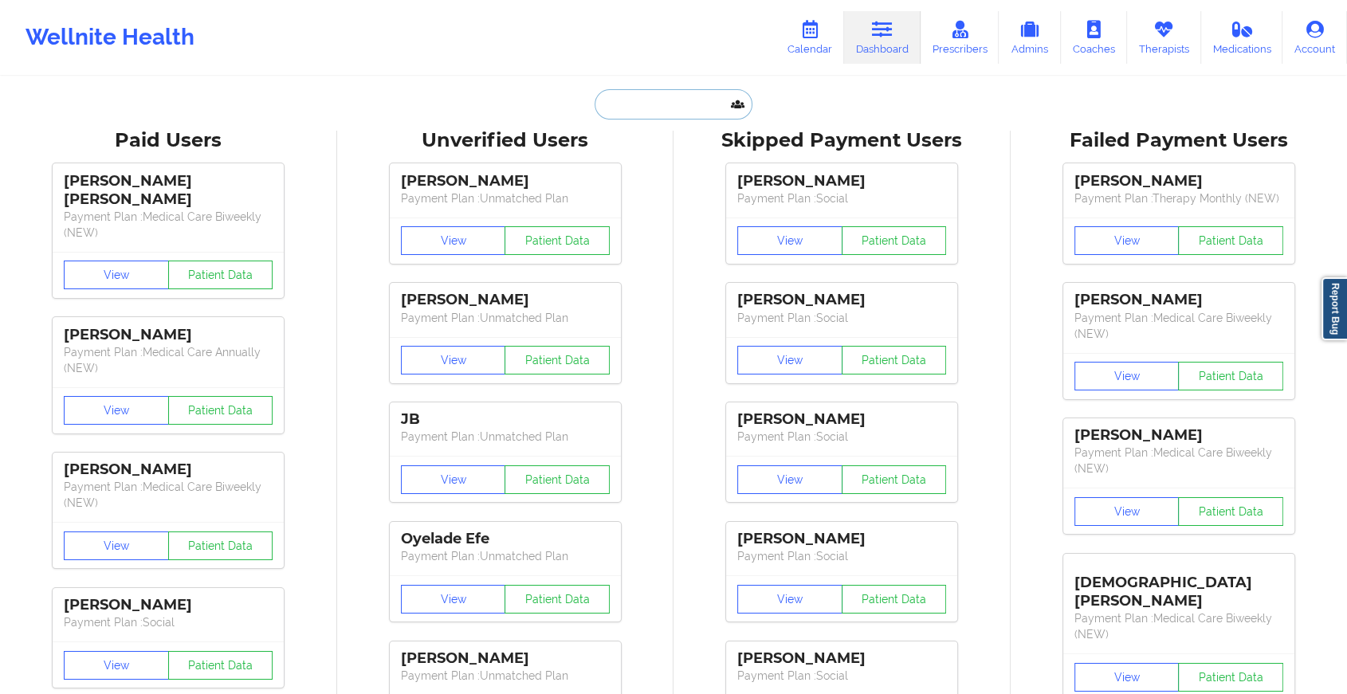
click at [687, 115] on input "text" at bounding box center [674, 104] width 158 height 30
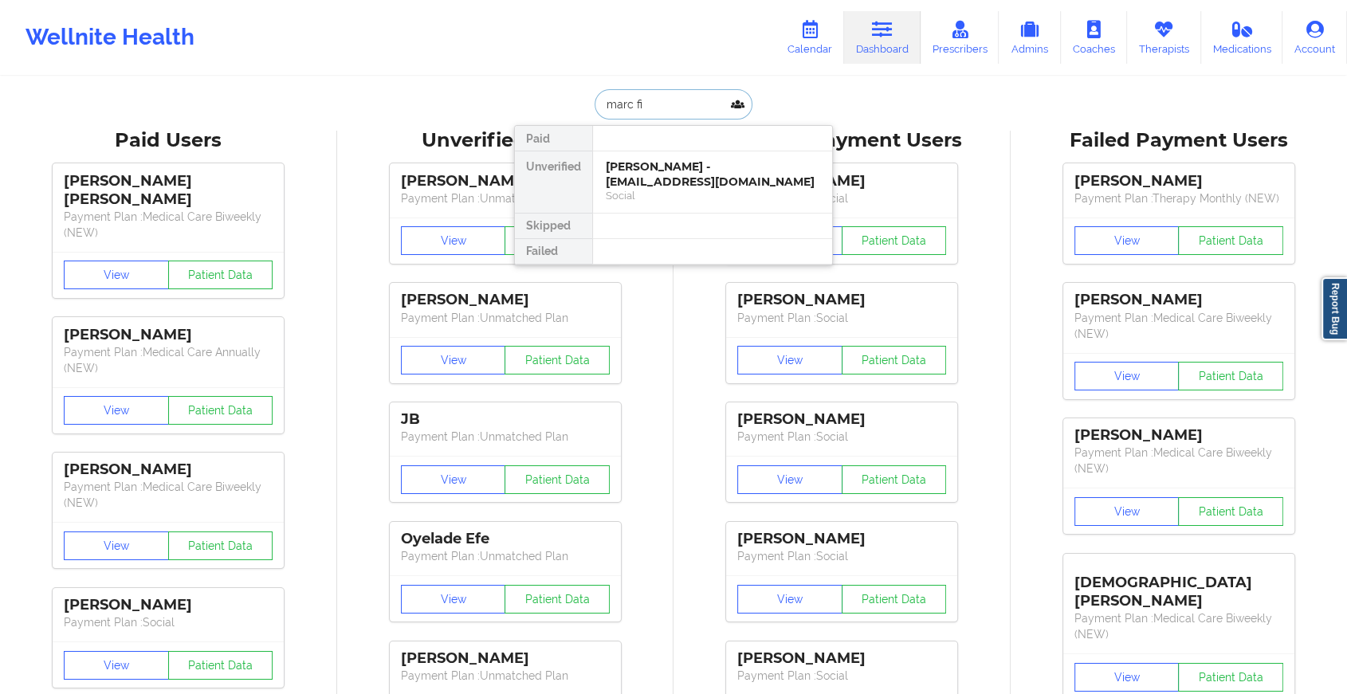
type input "[PERSON_NAME]"
click at [657, 189] on div "Social" at bounding box center [713, 196] width 214 height 14
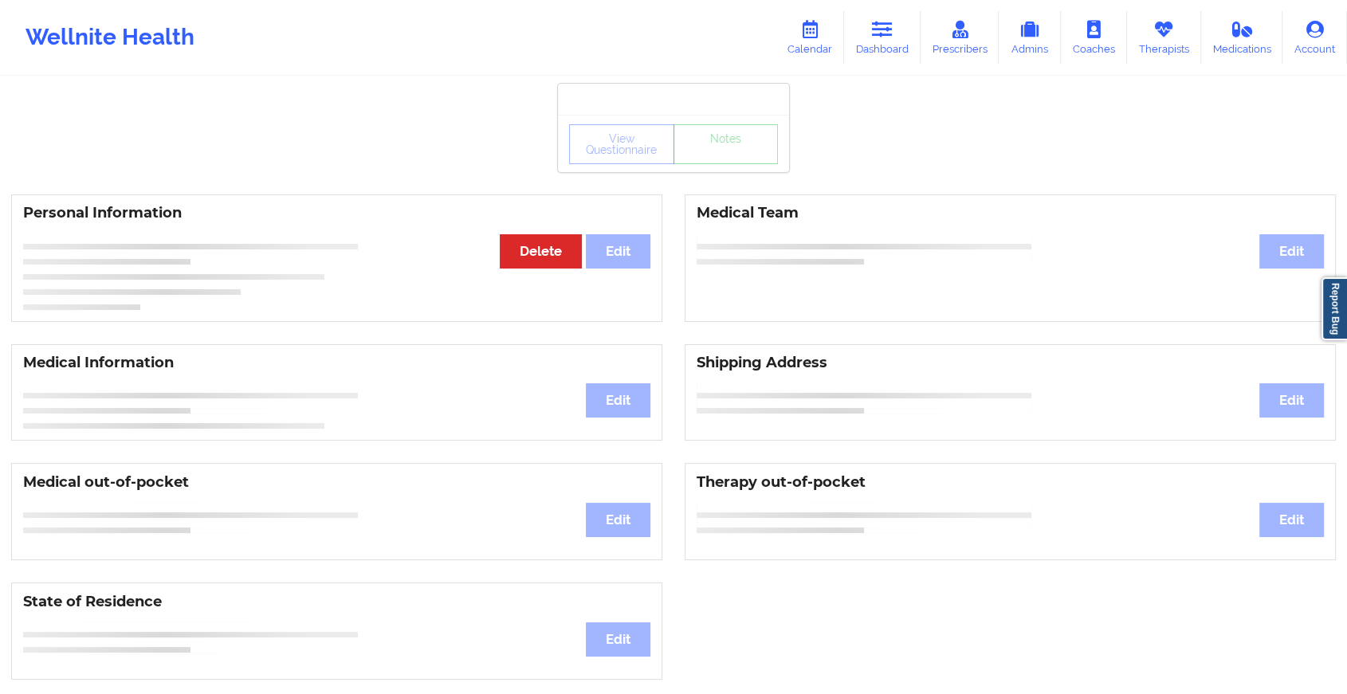
click at [701, 172] on div "View Questionnaire Notes Personal Information Edit Delete Medical Team Edit Med…" at bounding box center [673, 673] width 1347 height 1346
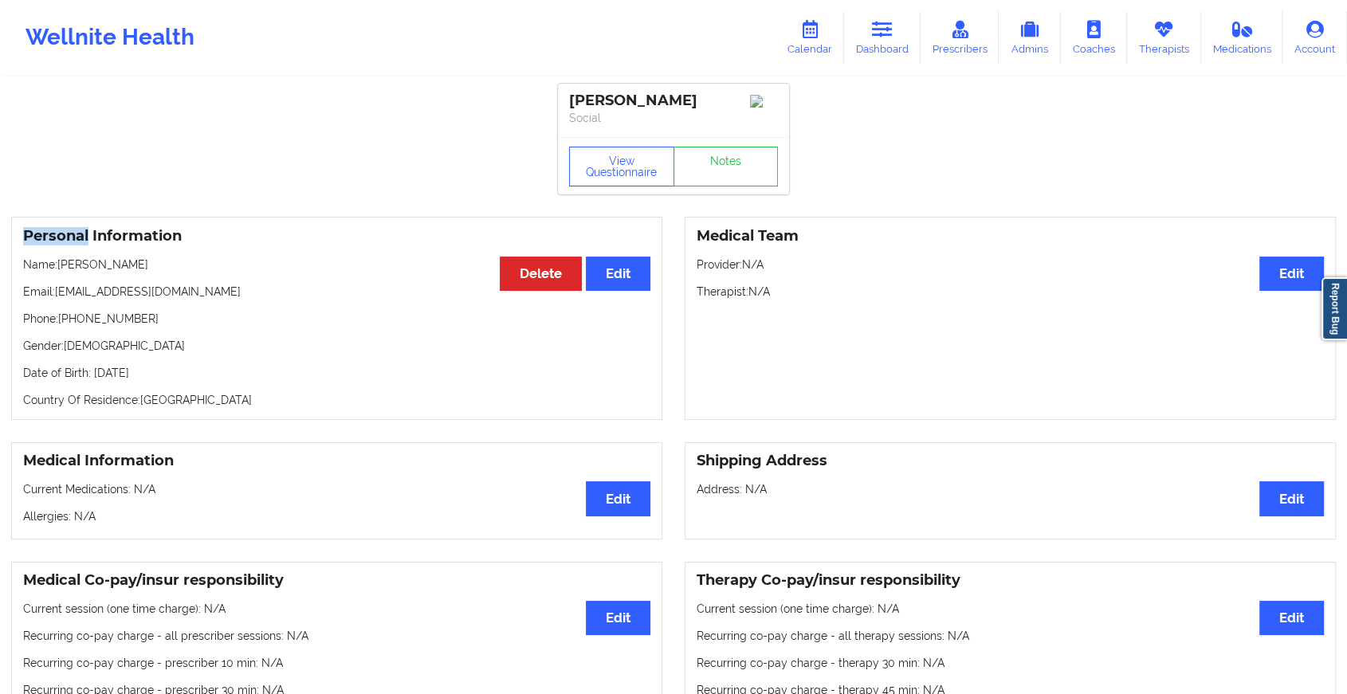
click at [701, 172] on link "Notes" at bounding box center [726, 167] width 105 height 40
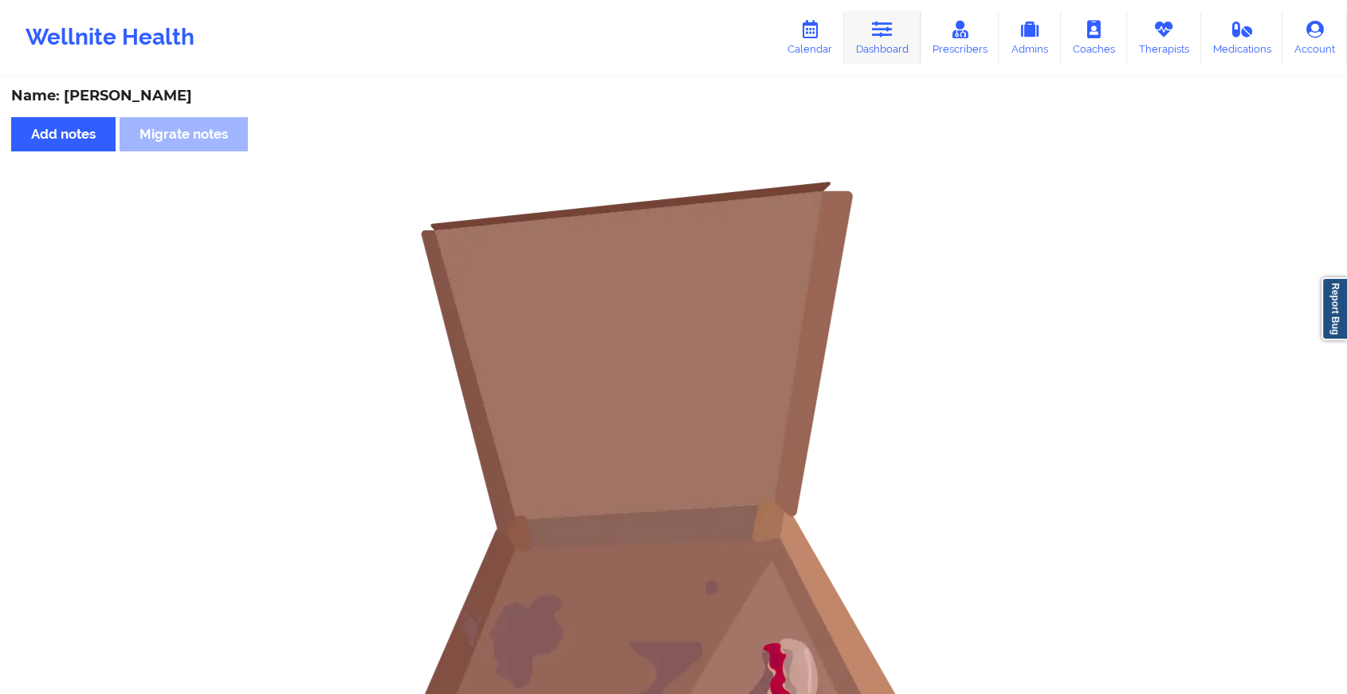
click at [893, 33] on icon at bounding box center [882, 30] width 21 height 18
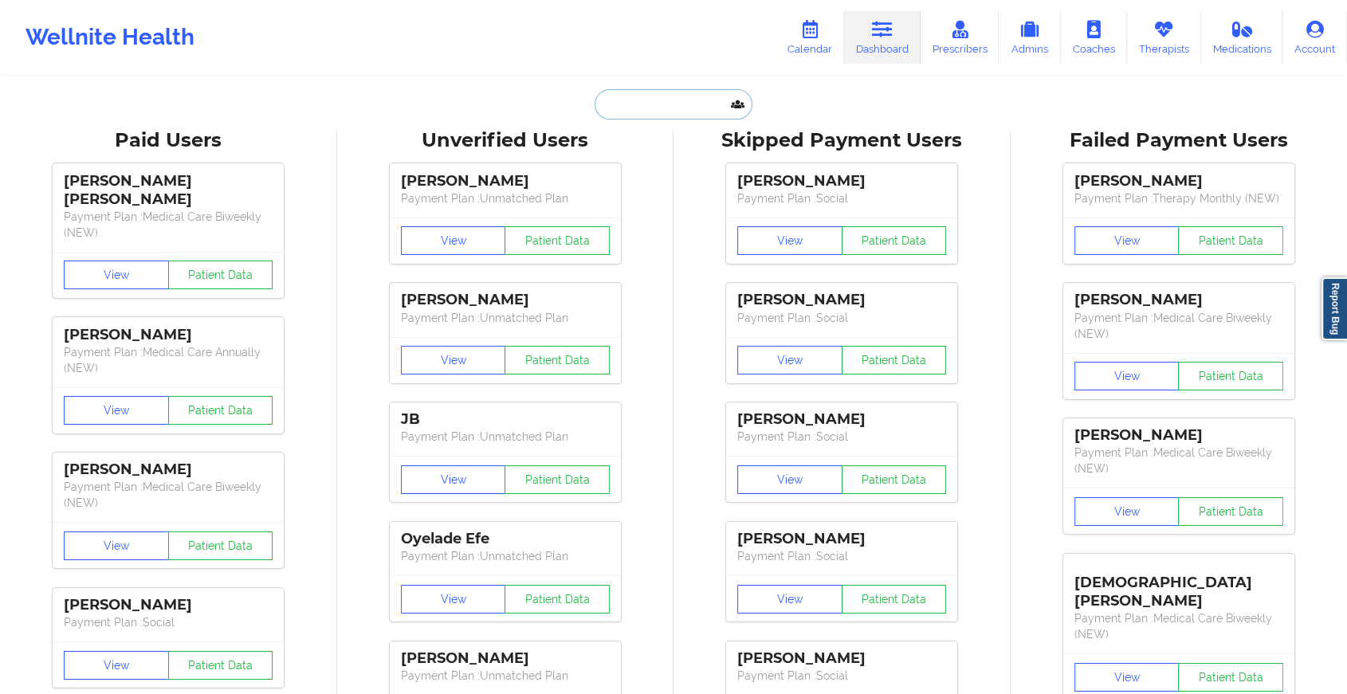
click at [603, 114] on input "text" at bounding box center [674, 104] width 158 height 30
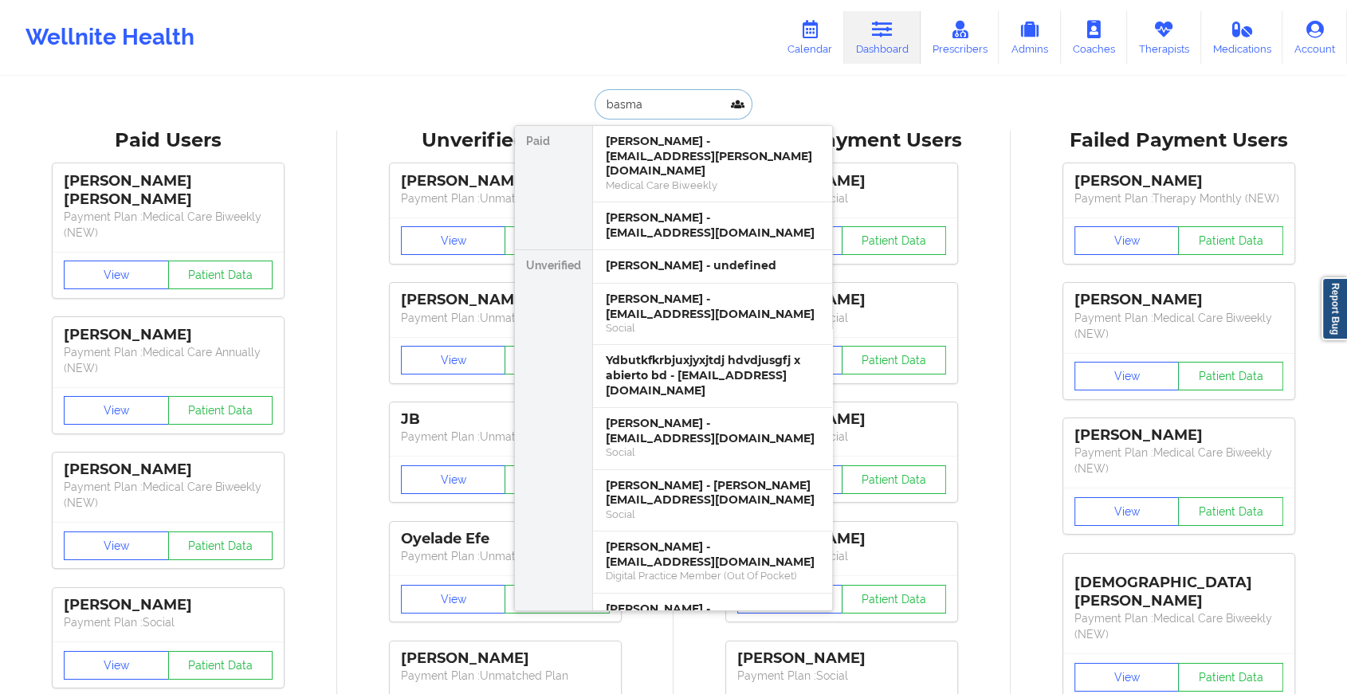
type input "basma"
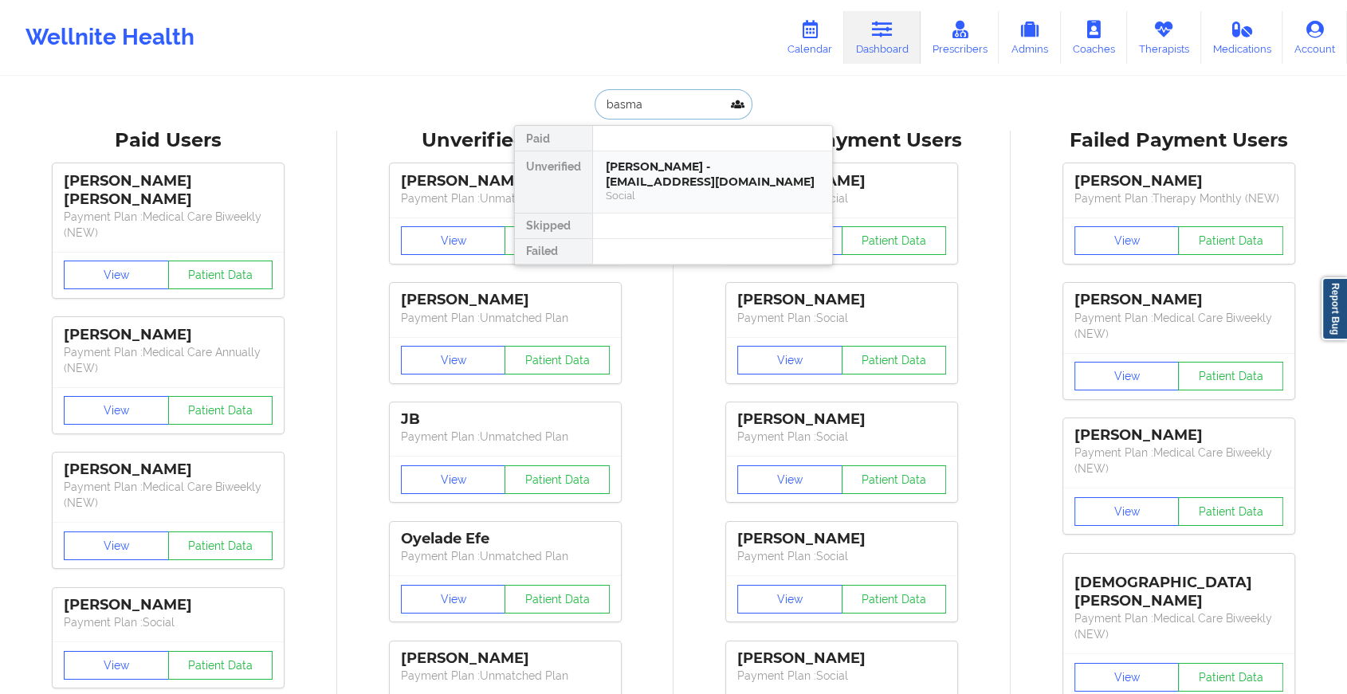
click at [675, 188] on div "[PERSON_NAME] - [EMAIL_ADDRESS][DOMAIN_NAME]" at bounding box center [713, 173] width 214 height 29
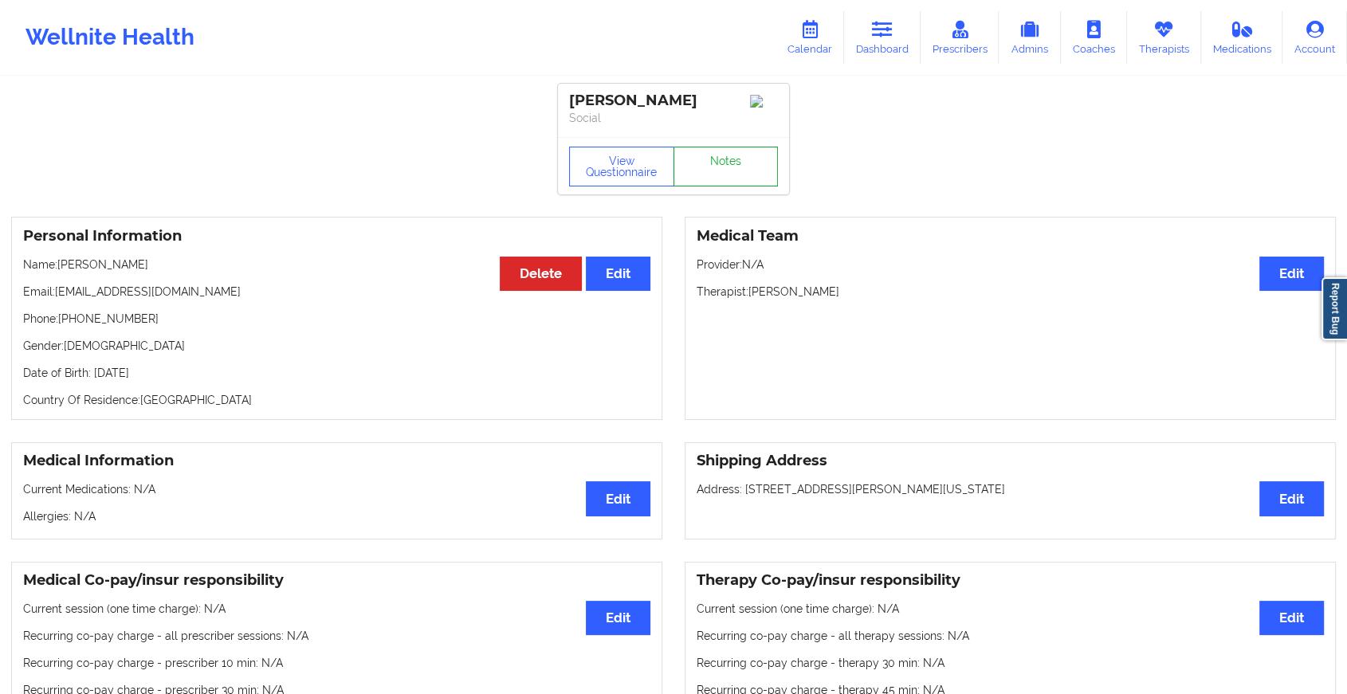
click at [720, 183] on link "Notes" at bounding box center [726, 167] width 105 height 40
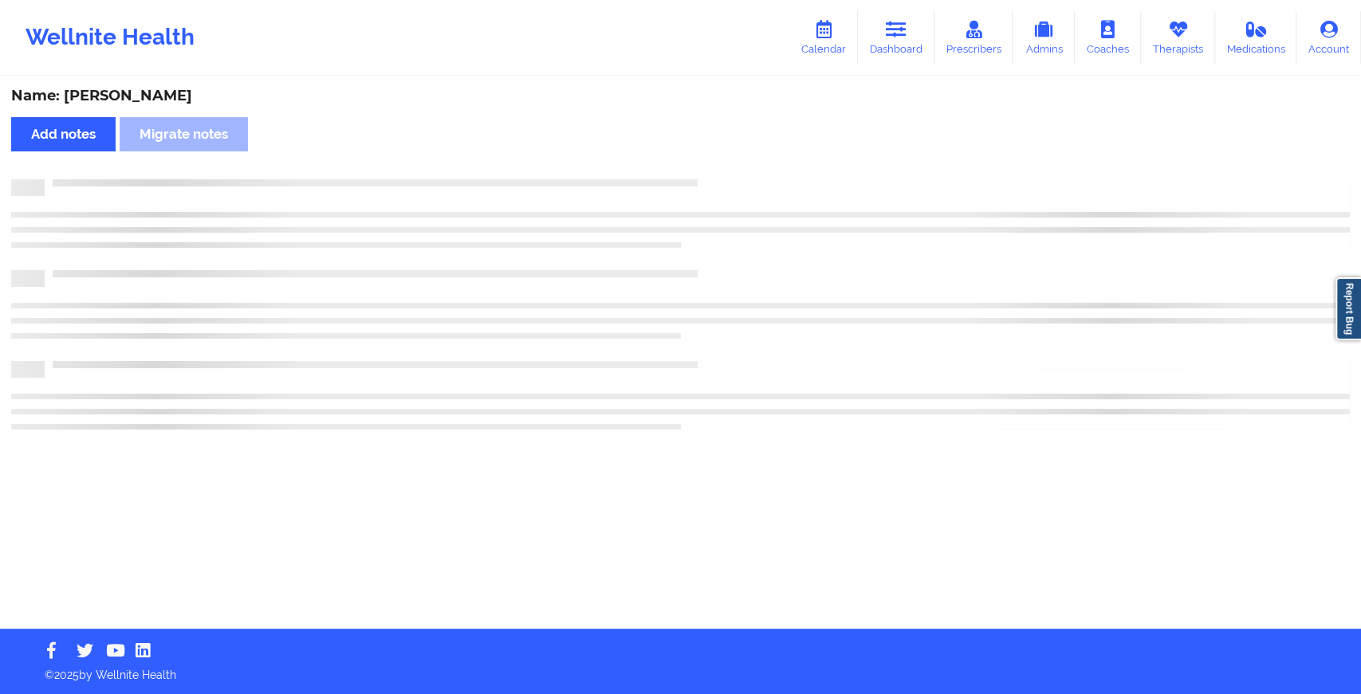
click at [720, 179] on div at bounding box center [697, 179] width 1305 height 0
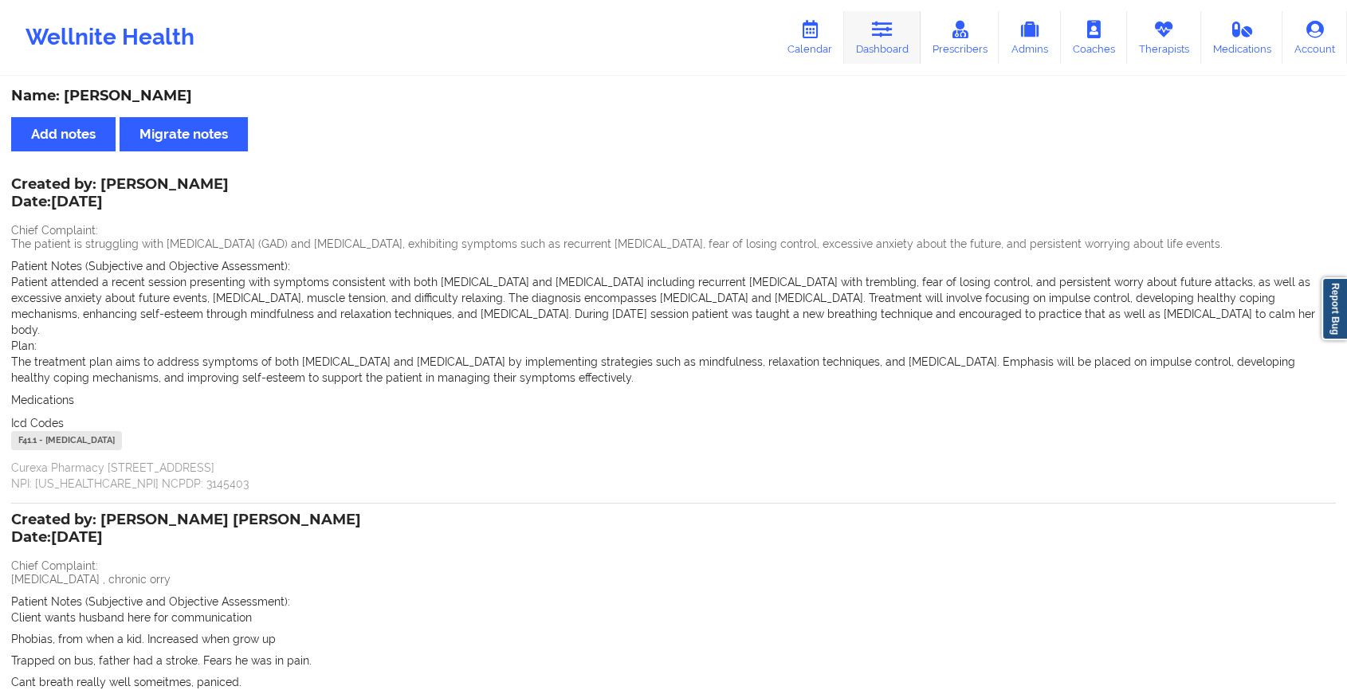
click at [867, 28] on link "Dashboard" at bounding box center [882, 37] width 77 height 53
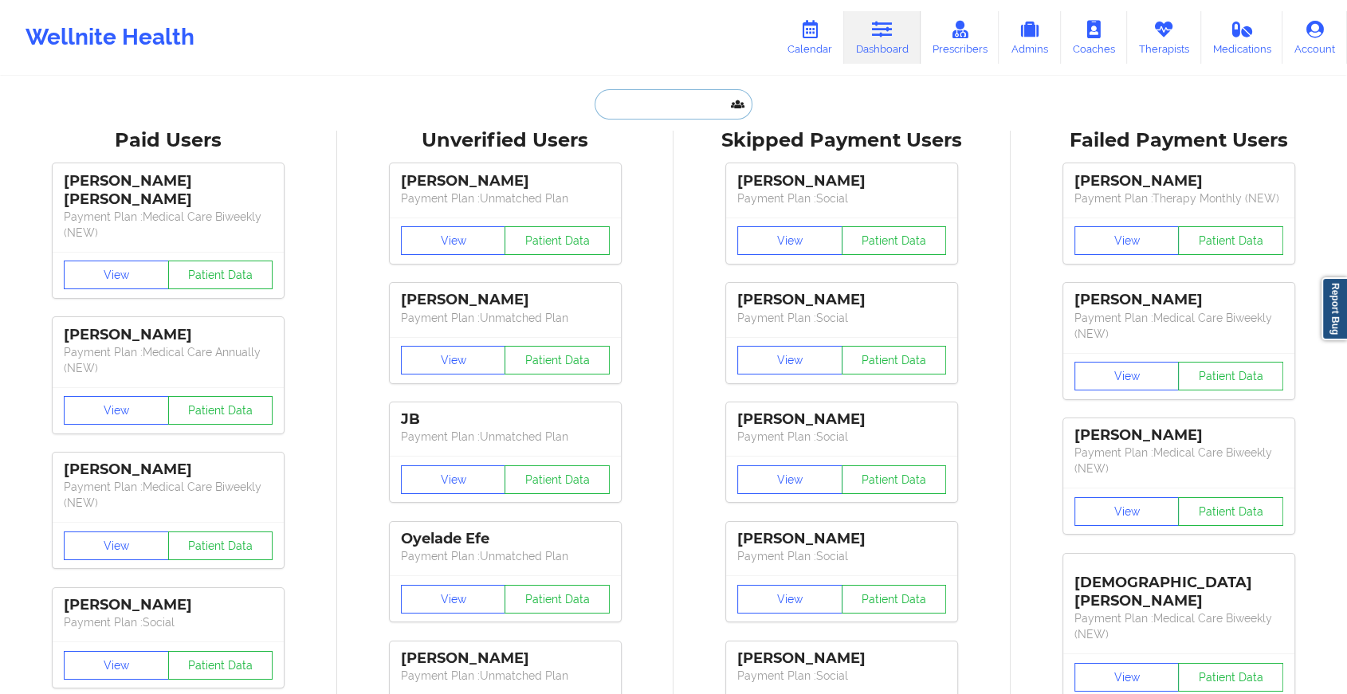
click at [663, 98] on input "text" at bounding box center [674, 104] width 158 height 30
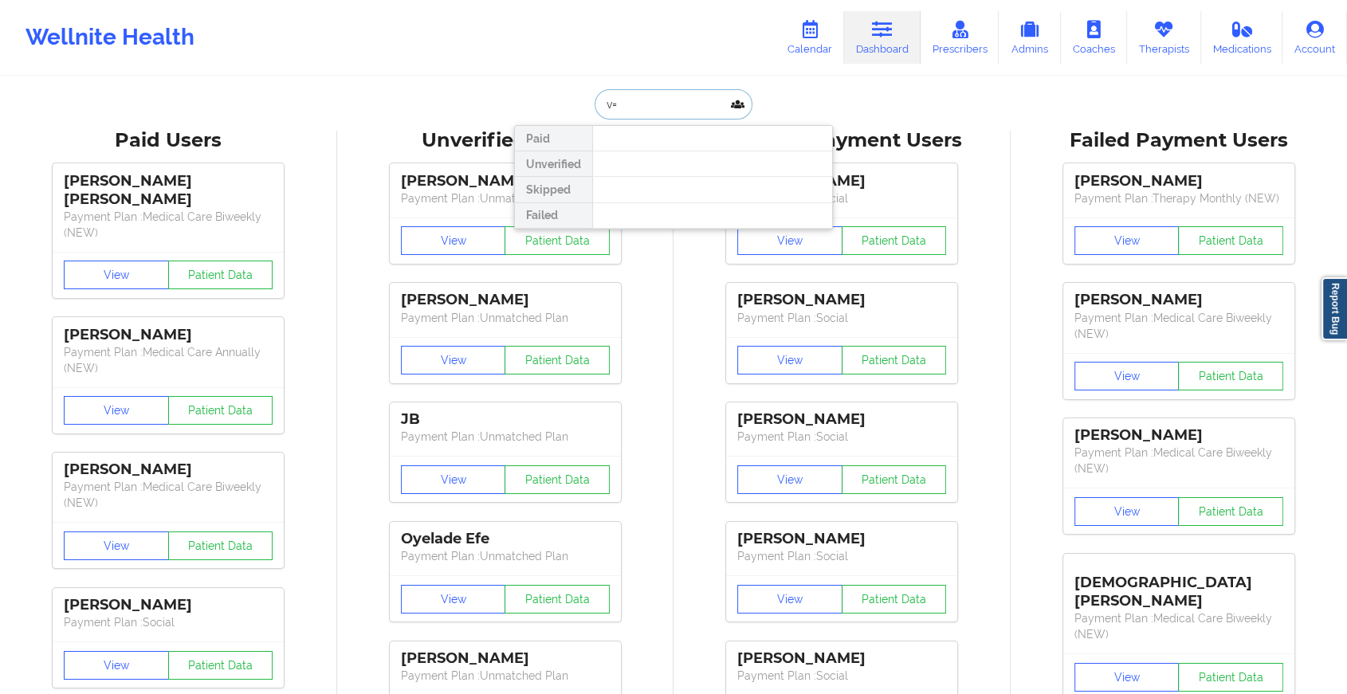
type input "v"
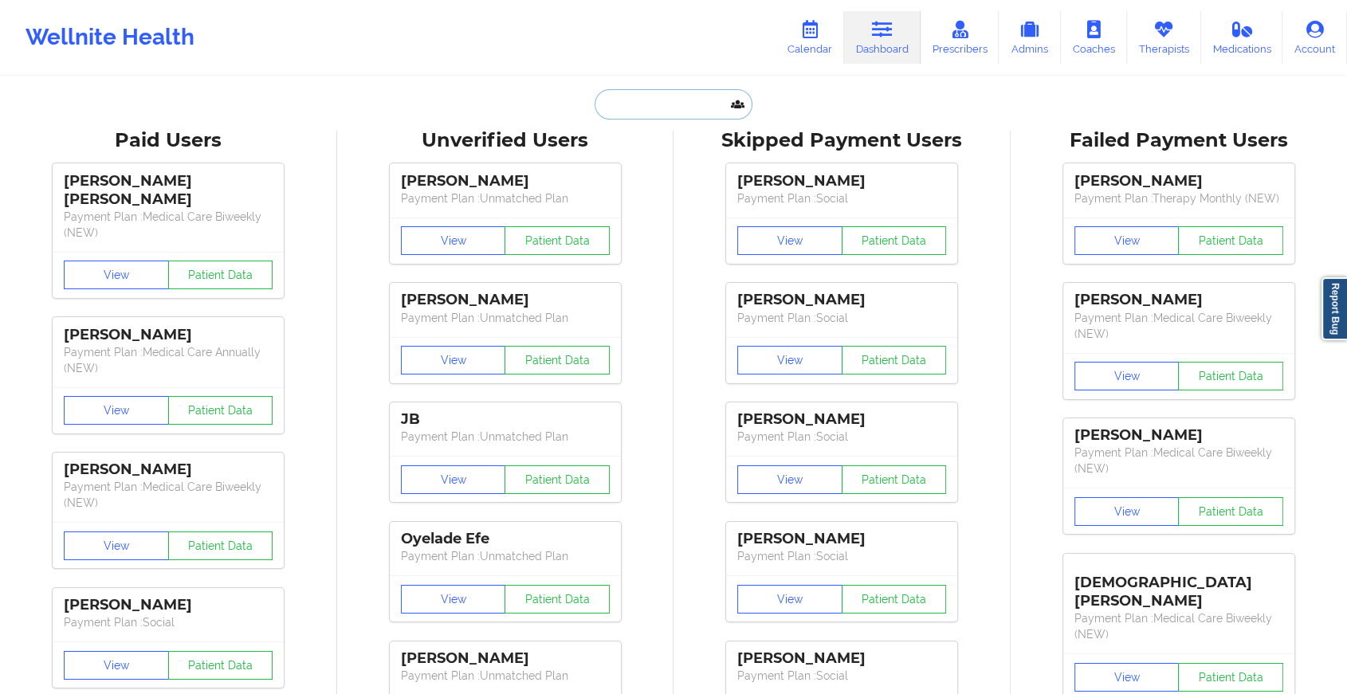
paste input "[EMAIL_ADDRESS][DOMAIN_NAME]"
type input "[EMAIL_ADDRESS][DOMAIN_NAME]"
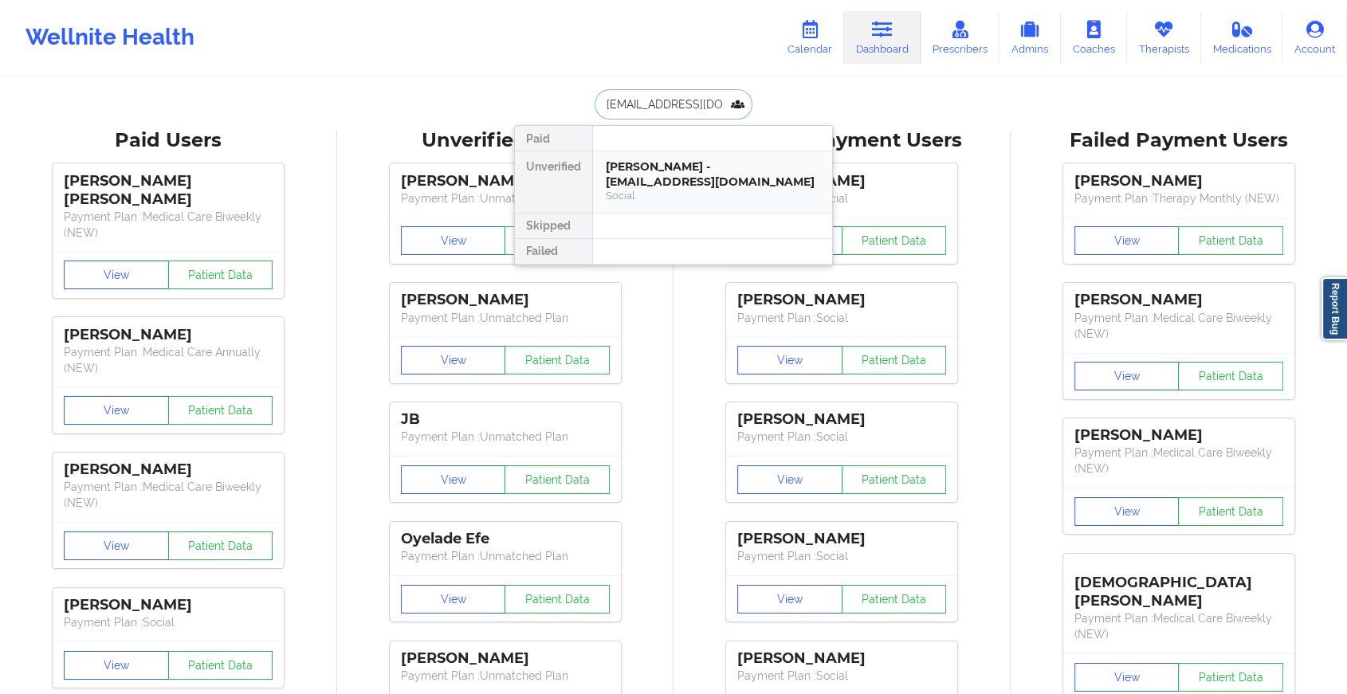
click at [697, 182] on div "[PERSON_NAME] - [EMAIL_ADDRESS][DOMAIN_NAME]" at bounding box center [713, 173] width 214 height 29
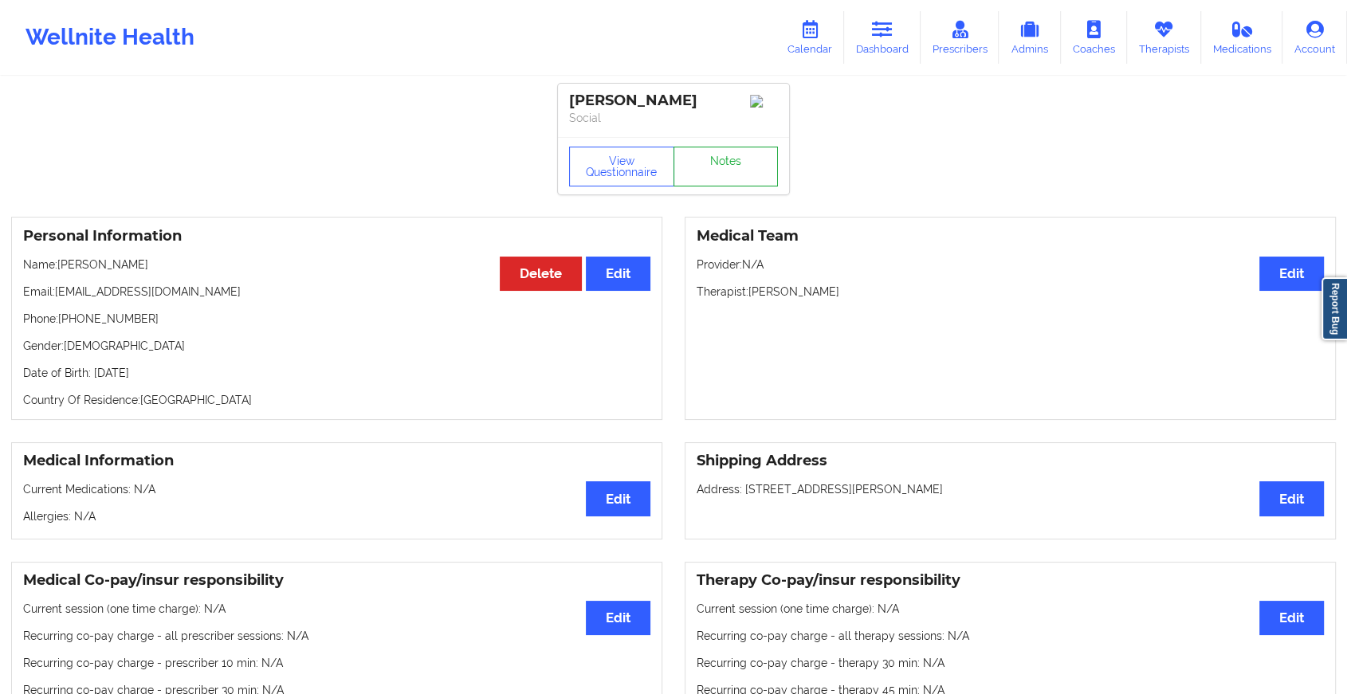
click at [711, 171] on link "Notes" at bounding box center [726, 167] width 105 height 40
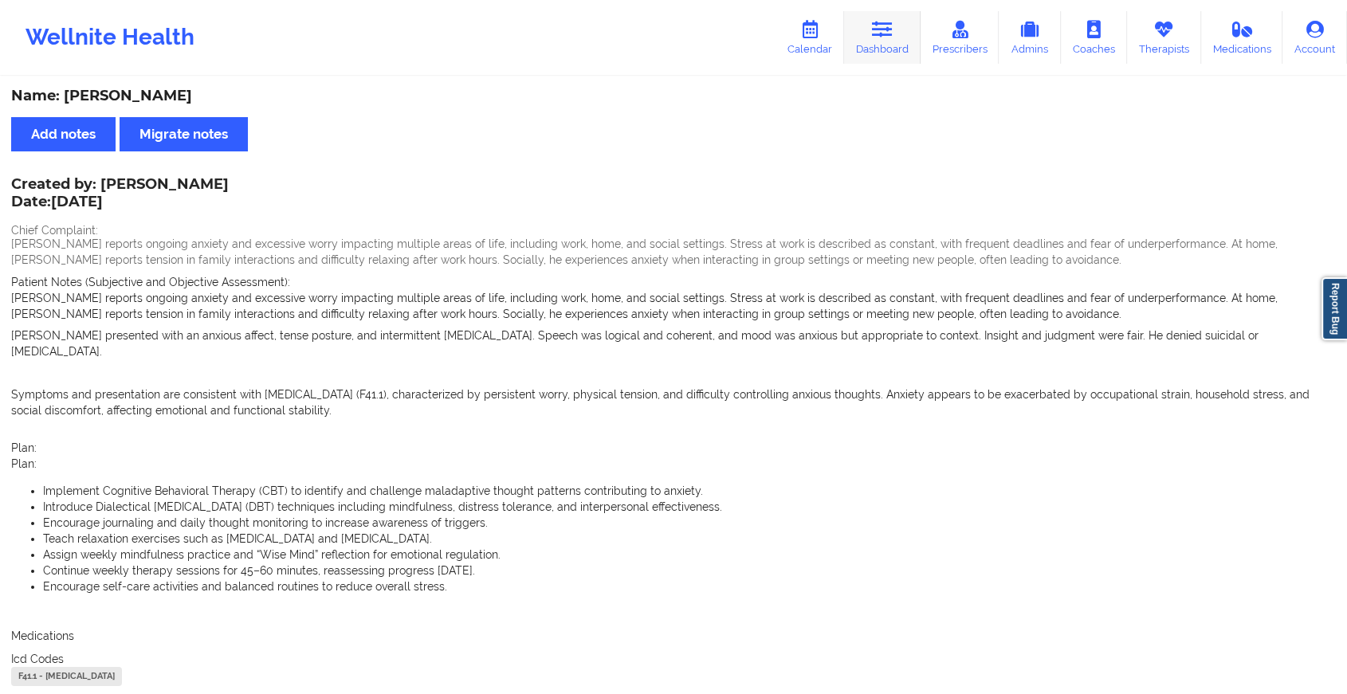
click at [884, 11] on link "Dashboard" at bounding box center [882, 37] width 77 height 53
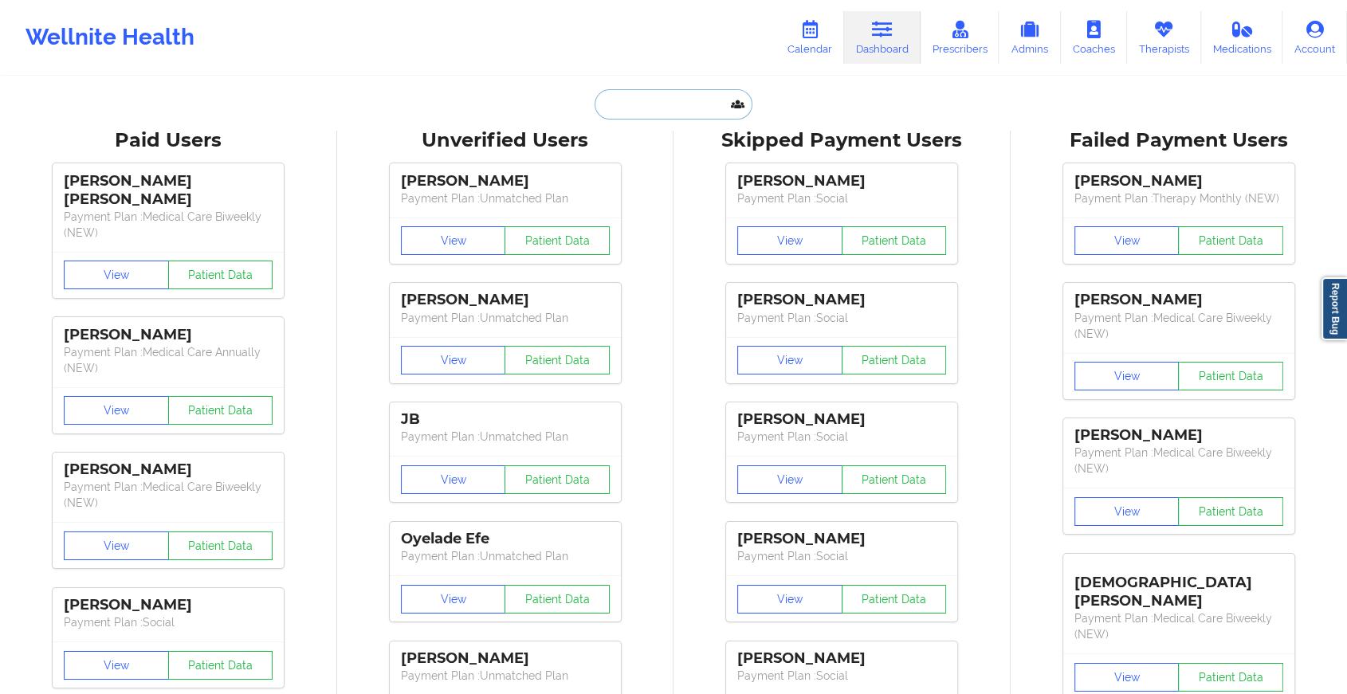
click at [678, 107] on input "text" at bounding box center [674, 104] width 158 height 30
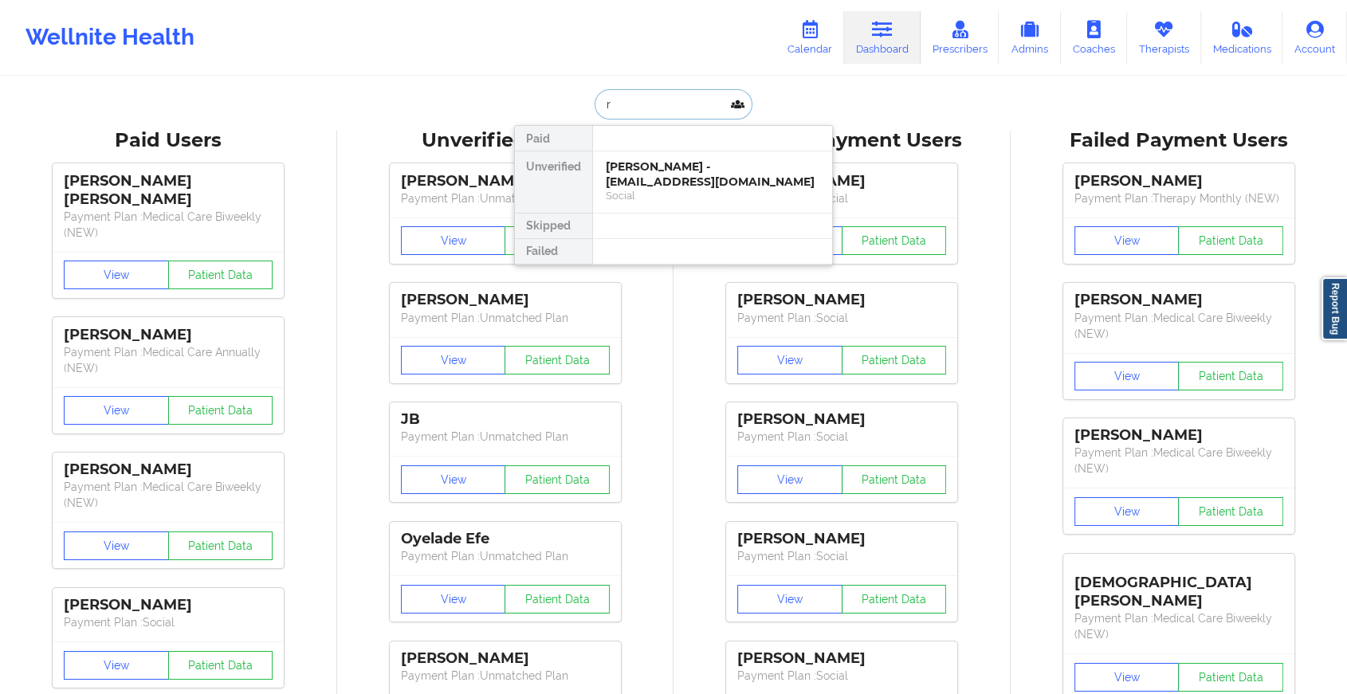
type input "r"
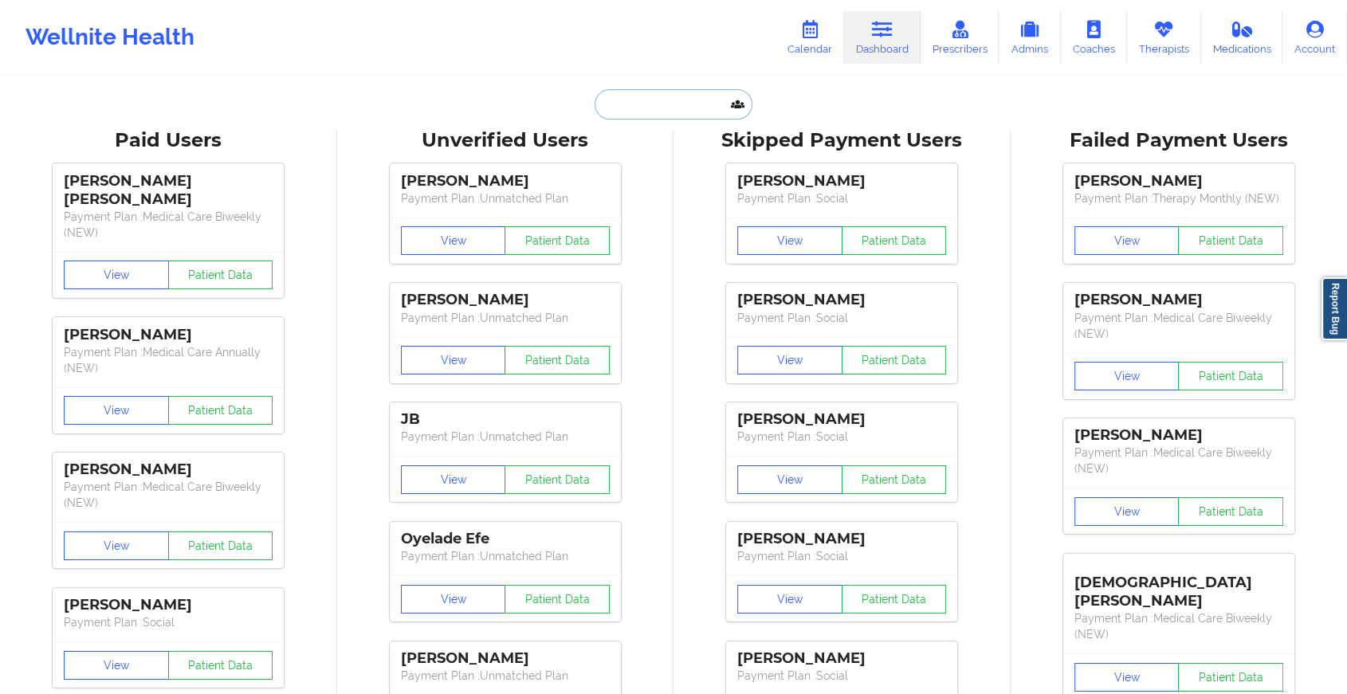
paste input "[EMAIL_ADDRESS][DOMAIN_NAME]"
type input "[EMAIL_ADDRESS][DOMAIN_NAME]"
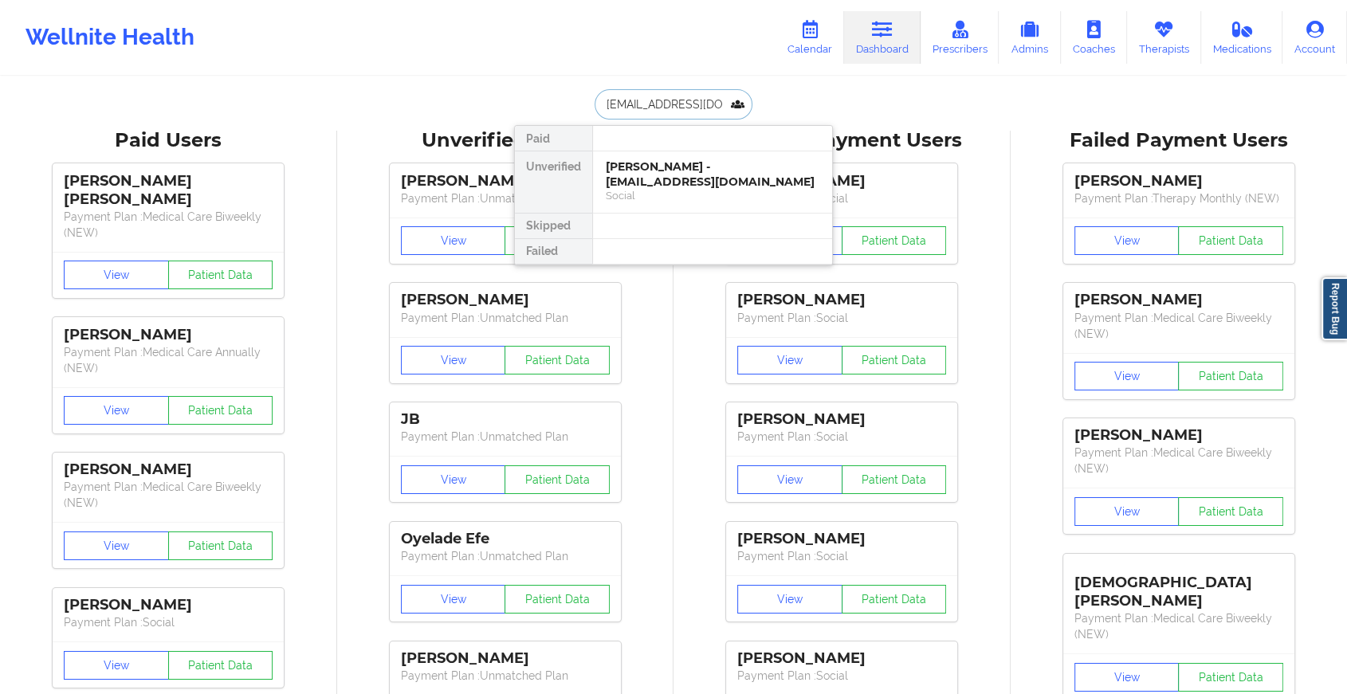
click at [674, 181] on div "[PERSON_NAME] - [EMAIL_ADDRESS][DOMAIN_NAME]" at bounding box center [713, 173] width 214 height 29
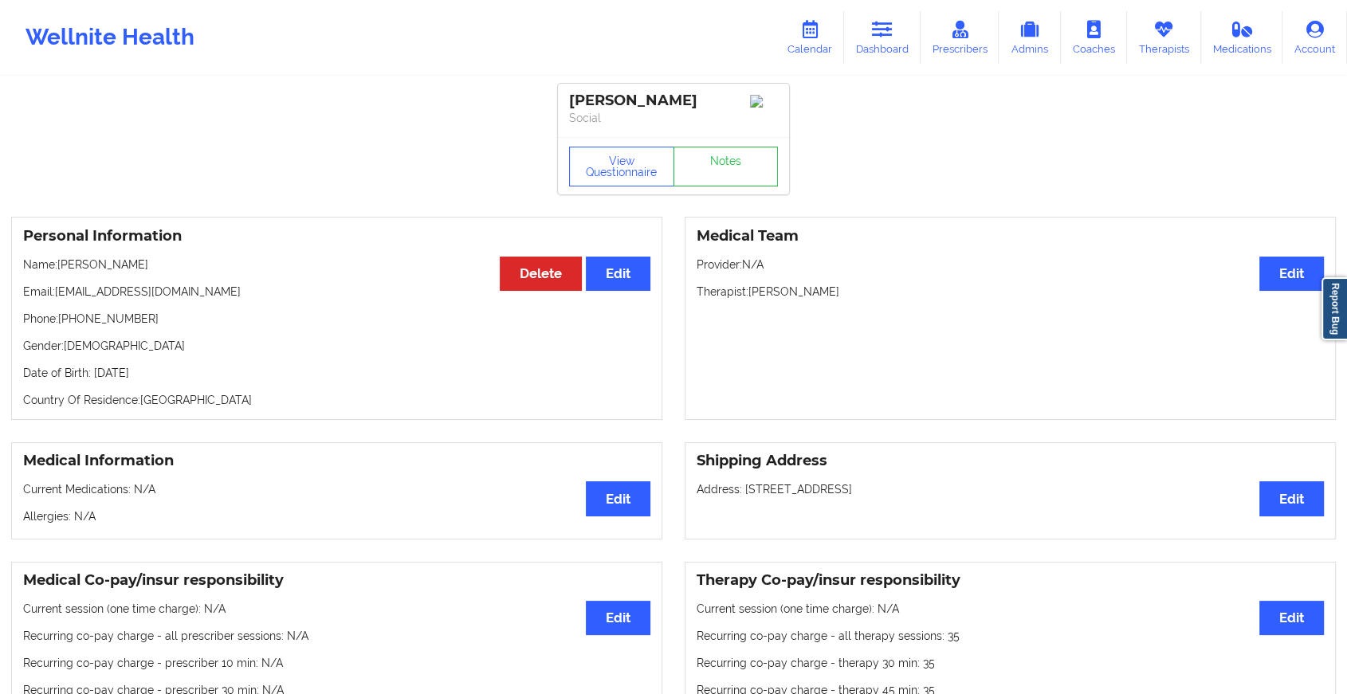
click at [724, 157] on div "View Questionnaire Notes" at bounding box center [673, 167] width 209 height 40
click at [724, 157] on link "Notes" at bounding box center [726, 167] width 105 height 40
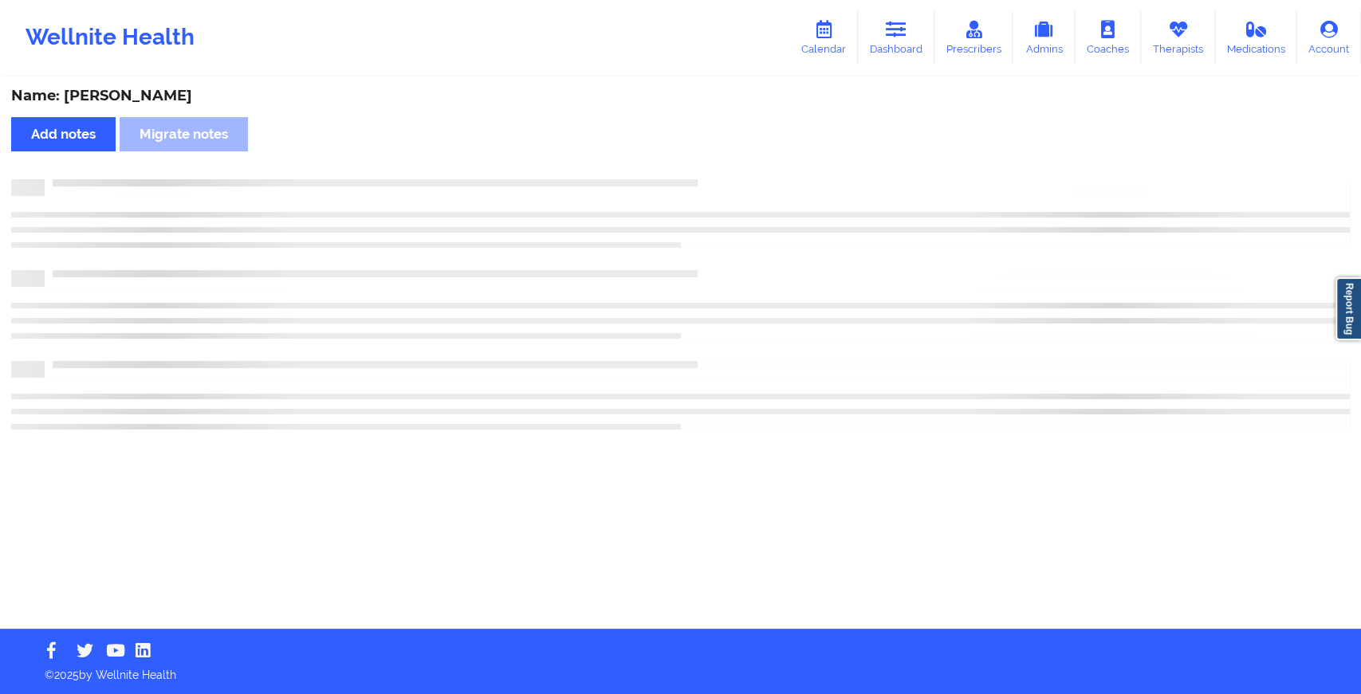
click at [724, 157] on div "Name: [PERSON_NAME] Add notes Migrate notes" at bounding box center [680, 353] width 1361 height 551
